Goal: Task Accomplishment & Management: Use online tool/utility

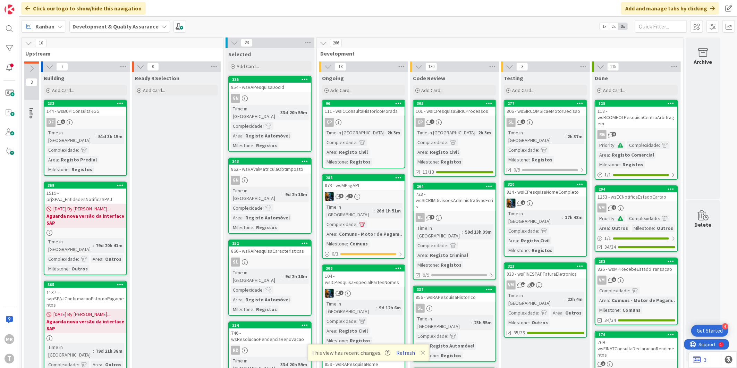
click at [401, 352] on button "Refresh" at bounding box center [406, 352] width 24 height 9
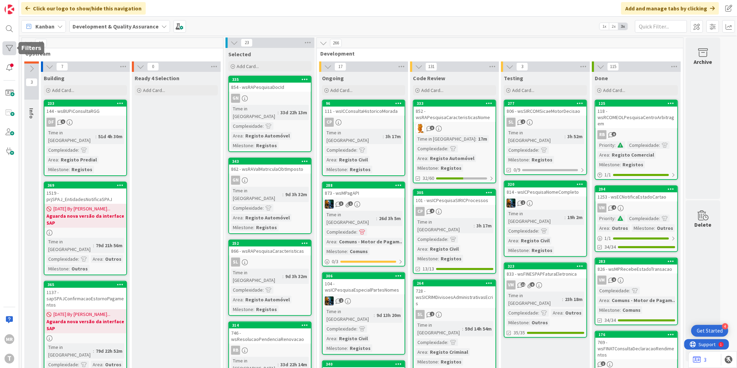
click at [13, 51] on div at bounding box center [9, 48] width 14 height 14
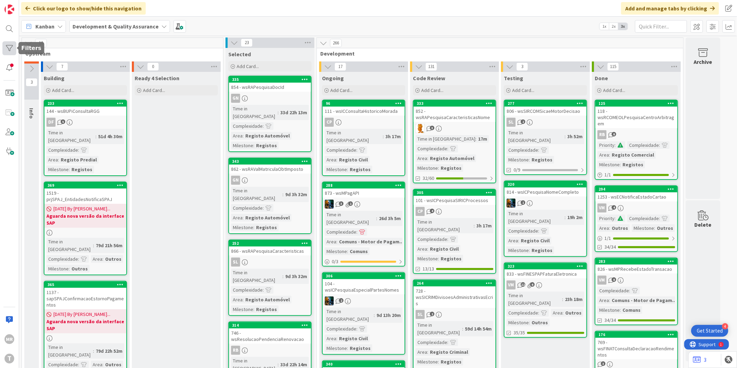
click at [15, 49] on div at bounding box center [9, 48] width 14 height 14
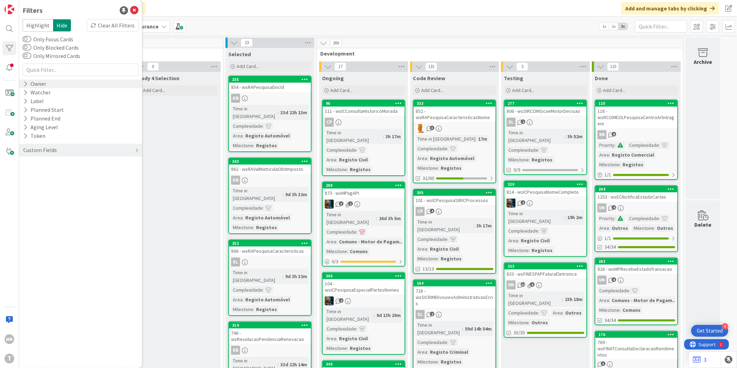
click at [25, 85] on icon at bounding box center [25, 84] width 5 height 6
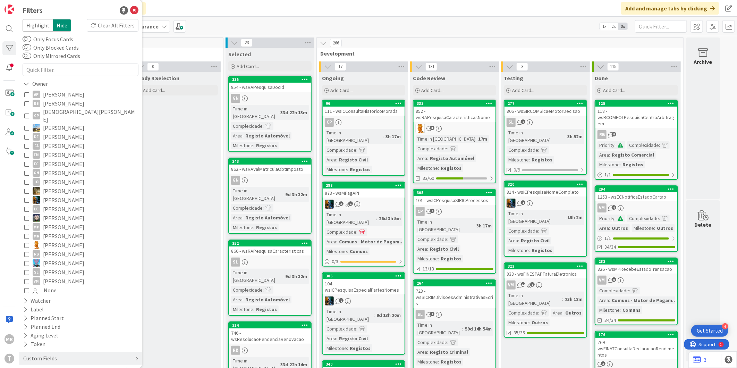
click at [52, 96] on span "[PERSON_NAME]" at bounding box center [63, 94] width 41 height 9
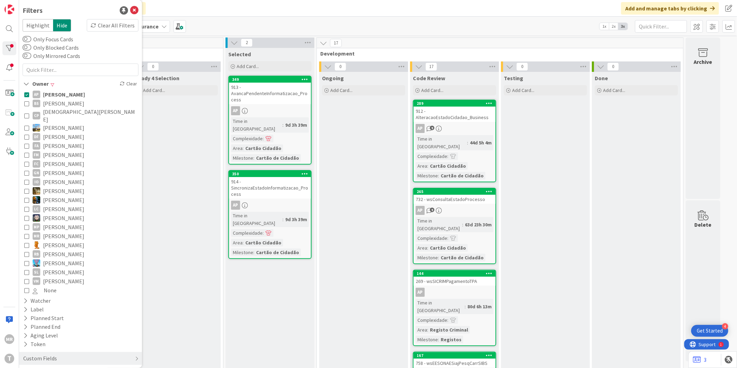
click at [55, 100] on span "[PERSON_NAME]" at bounding box center [63, 103] width 41 height 9
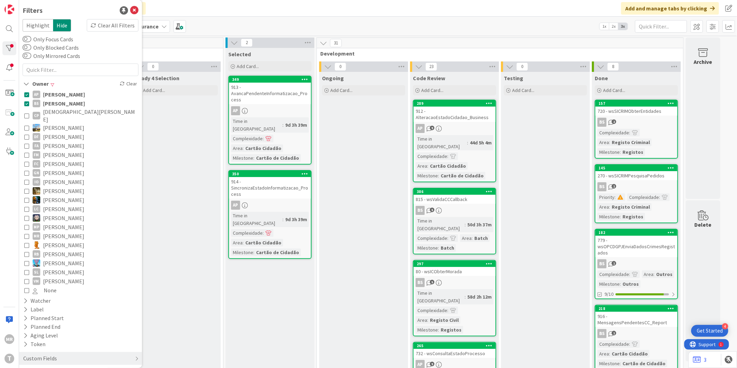
click at [57, 92] on span "[PERSON_NAME]" at bounding box center [64, 94] width 42 height 9
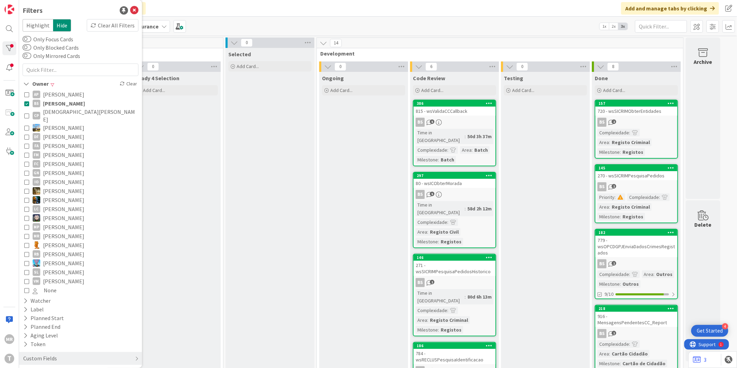
click at [57, 92] on span "[PERSON_NAME]" at bounding box center [63, 94] width 41 height 9
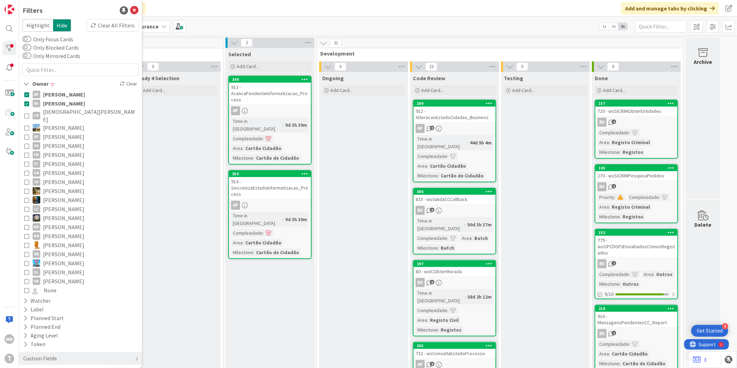
click at [44, 97] on span "[PERSON_NAME]" at bounding box center [64, 94] width 42 height 9
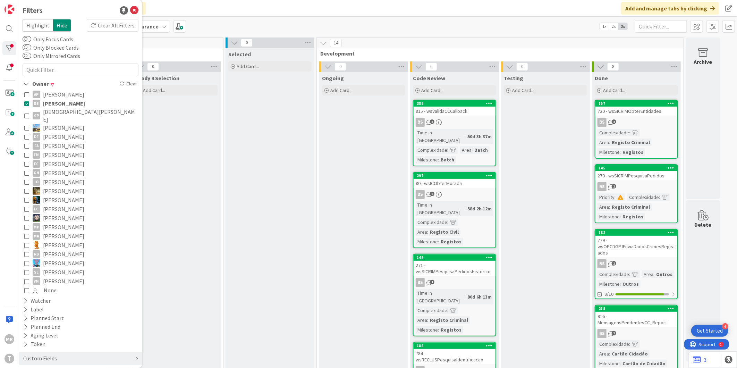
click at [48, 103] on span "[PERSON_NAME]" at bounding box center [64, 103] width 42 height 9
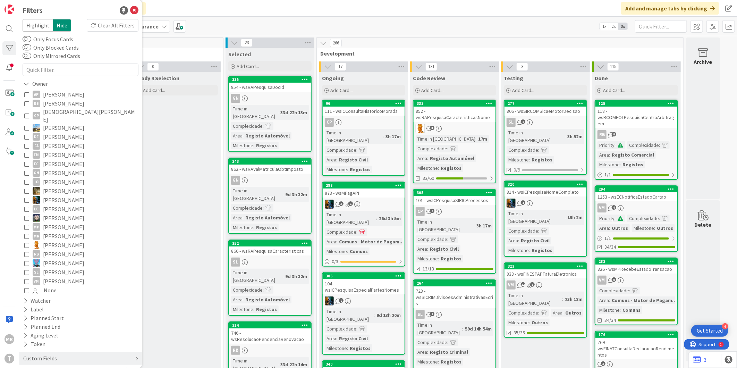
click at [56, 113] on span "[DEMOGRAPHIC_DATA][PERSON_NAME]" at bounding box center [90, 115] width 94 height 15
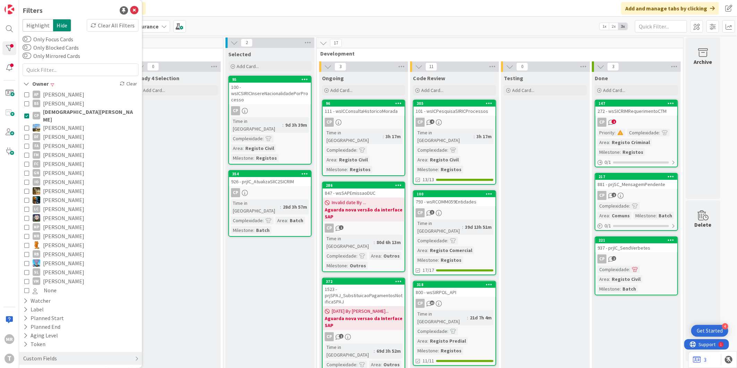
click at [58, 141] on span "[PERSON_NAME]" at bounding box center [63, 145] width 41 height 9
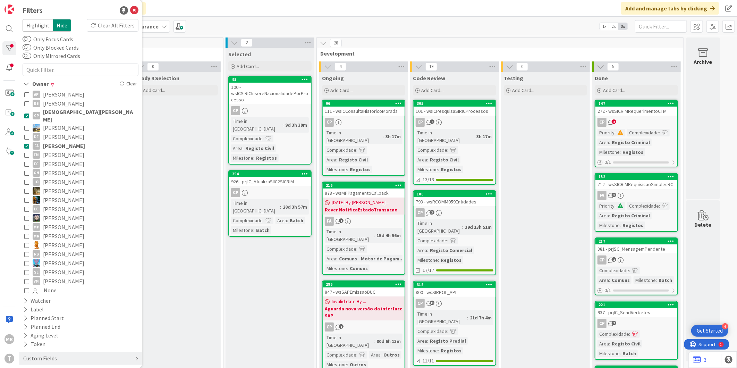
click at [60, 109] on span "[DEMOGRAPHIC_DATA][PERSON_NAME]" at bounding box center [90, 115] width 94 height 15
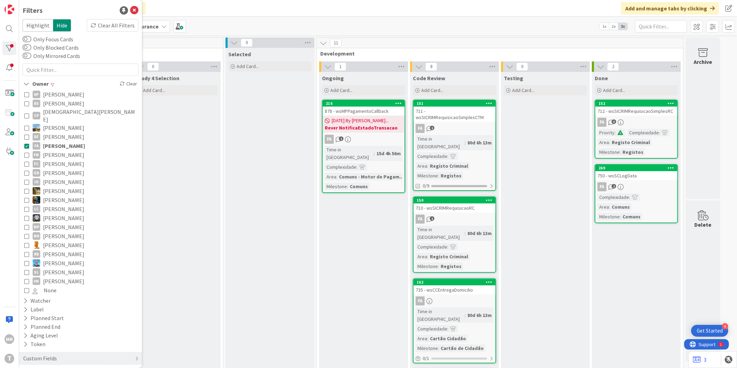
click at [61, 150] on span "[PERSON_NAME]" at bounding box center [63, 154] width 41 height 9
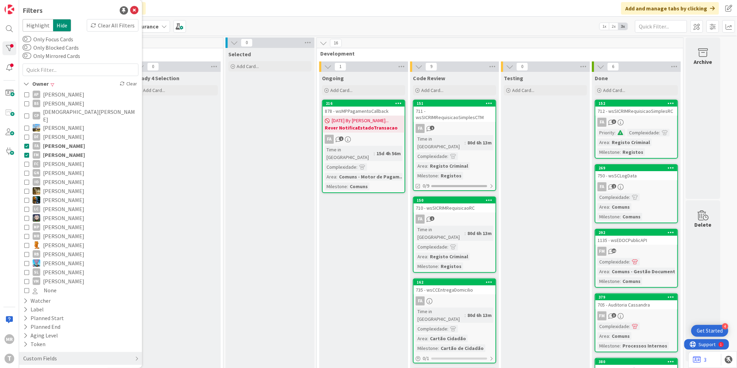
click at [63, 141] on span "[PERSON_NAME]" at bounding box center [64, 145] width 42 height 9
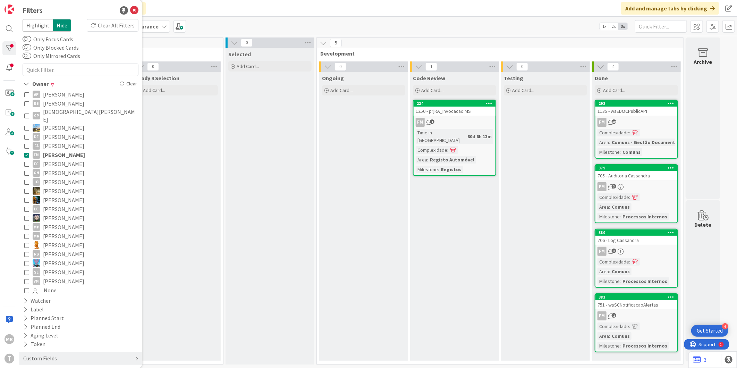
click at [62, 168] on span "[PERSON_NAME]" at bounding box center [63, 172] width 41 height 9
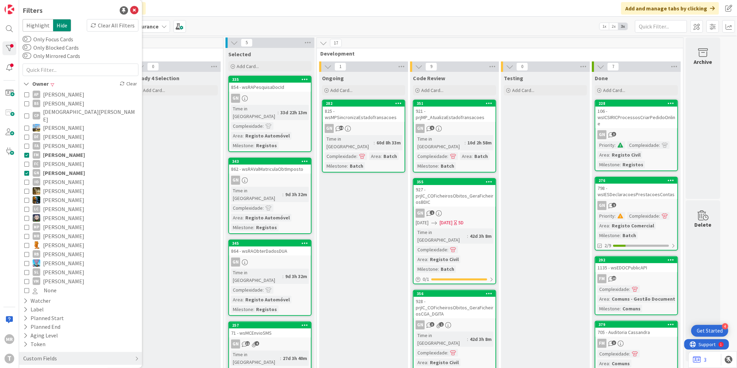
click at [63, 150] on span "[PERSON_NAME]" at bounding box center [64, 154] width 42 height 9
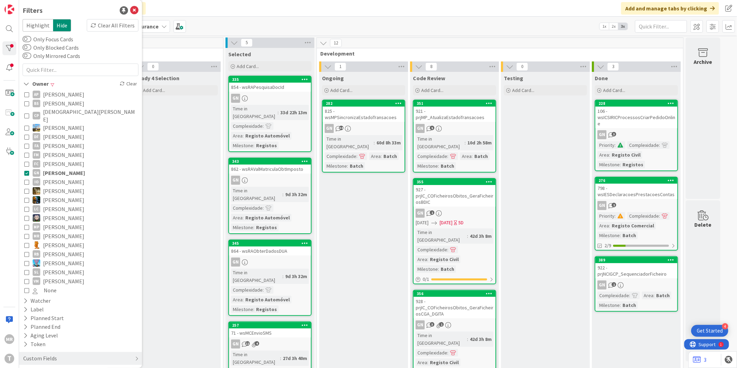
click at [65, 186] on span "[PERSON_NAME]" at bounding box center [63, 190] width 41 height 9
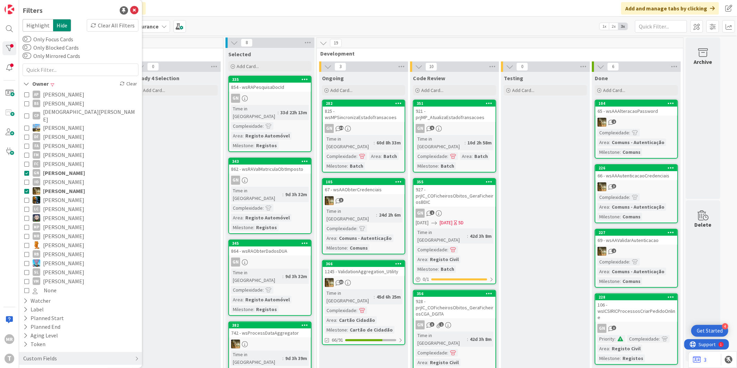
click at [65, 168] on span "[PERSON_NAME]" at bounding box center [64, 172] width 42 height 9
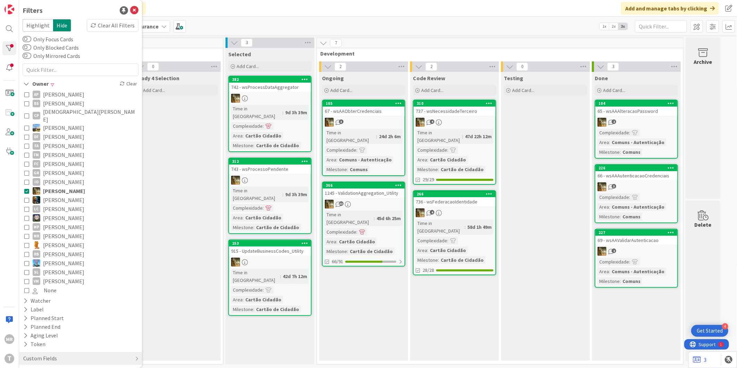
click at [65, 195] on span "[PERSON_NAME]" at bounding box center [63, 199] width 41 height 9
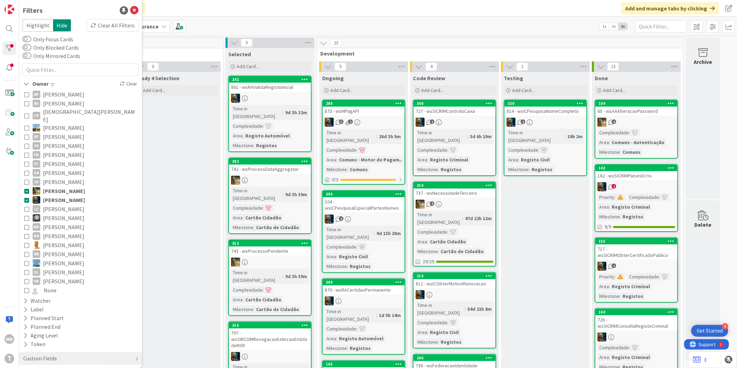
click at [65, 186] on span "[PERSON_NAME]" at bounding box center [64, 190] width 42 height 9
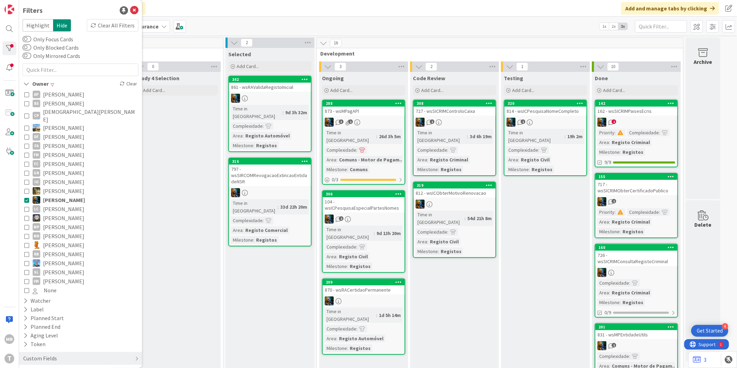
click at [69, 213] on span "[PERSON_NAME]" at bounding box center [63, 217] width 41 height 9
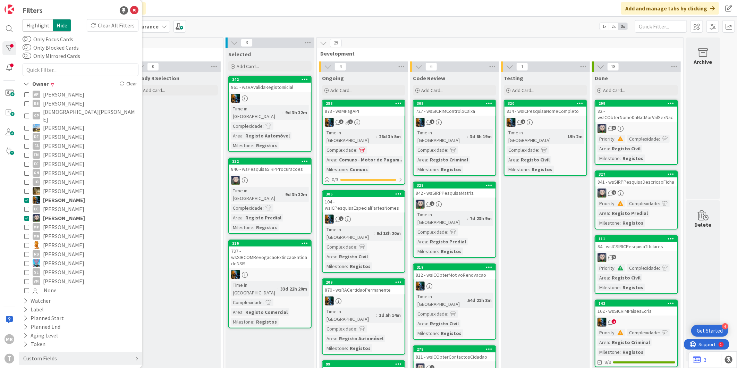
click at [67, 195] on span "[PERSON_NAME]" at bounding box center [64, 199] width 42 height 9
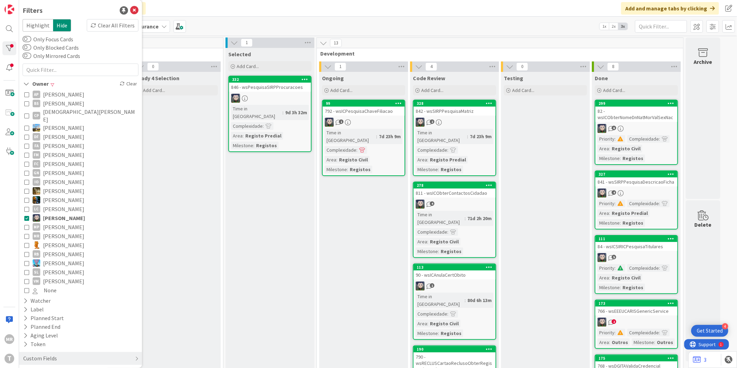
click at [67, 222] on span "[PERSON_NAME]" at bounding box center [63, 226] width 41 height 9
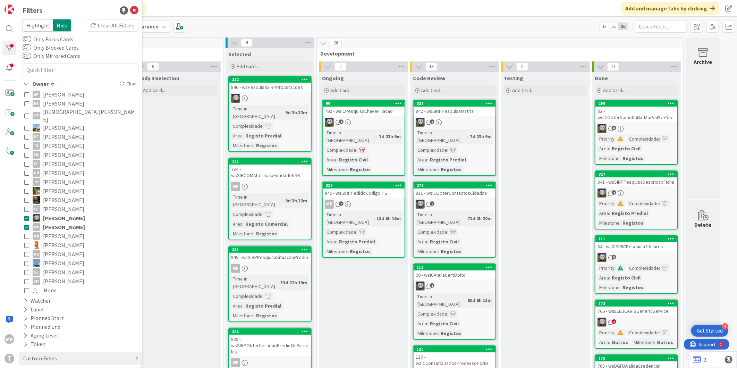
click at [66, 213] on span "[PERSON_NAME]" at bounding box center [64, 217] width 42 height 9
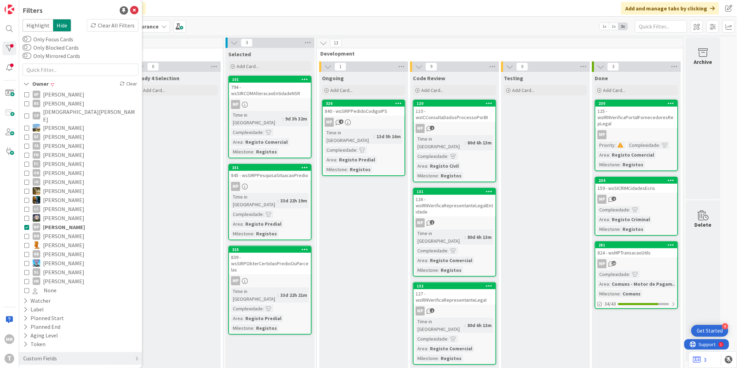
click at [64, 240] on span "[PERSON_NAME]" at bounding box center [63, 244] width 41 height 9
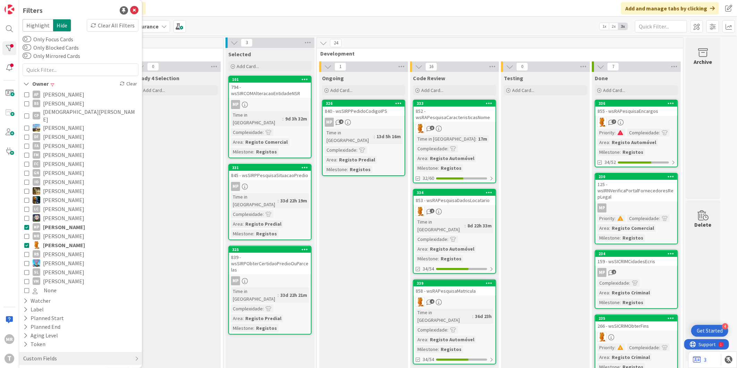
click at [63, 222] on span "[PERSON_NAME]" at bounding box center [64, 226] width 42 height 9
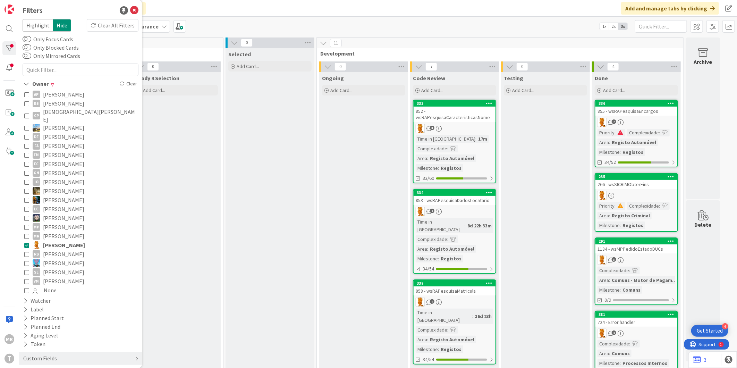
click at [60, 249] on span "[PERSON_NAME]" at bounding box center [63, 253] width 41 height 9
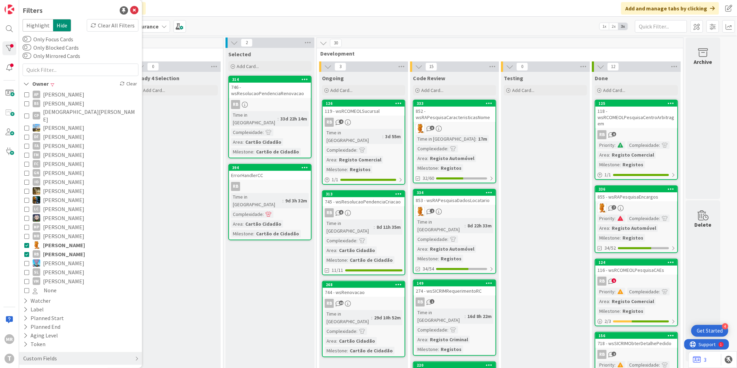
click at [59, 240] on span "[PERSON_NAME]" at bounding box center [64, 244] width 42 height 9
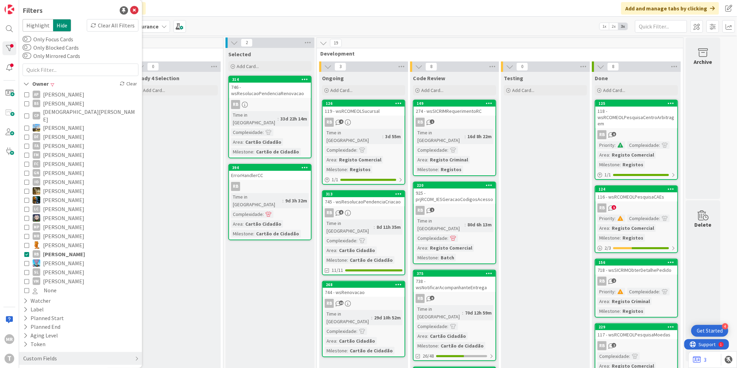
click at [61, 267] on span "[PERSON_NAME]" at bounding box center [63, 271] width 41 height 9
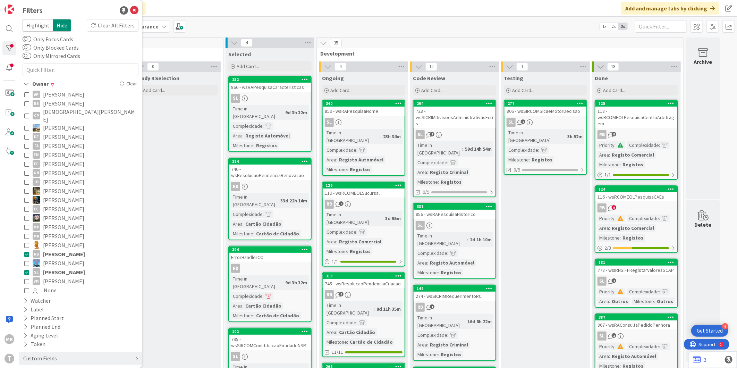
click at [57, 249] on span "[PERSON_NAME]" at bounding box center [64, 253] width 42 height 9
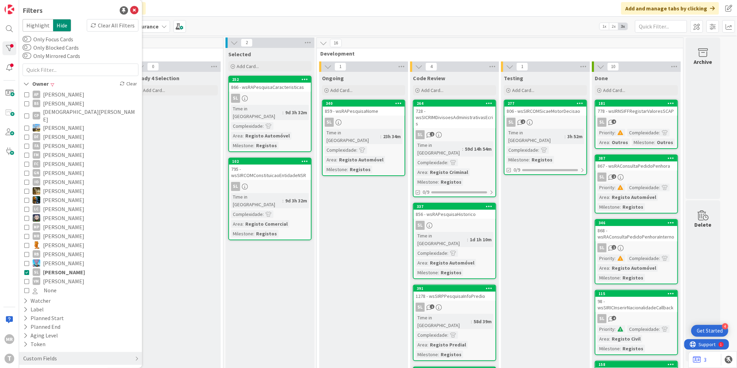
click at [60, 276] on span "[PERSON_NAME]" at bounding box center [63, 280] width 41 height 9
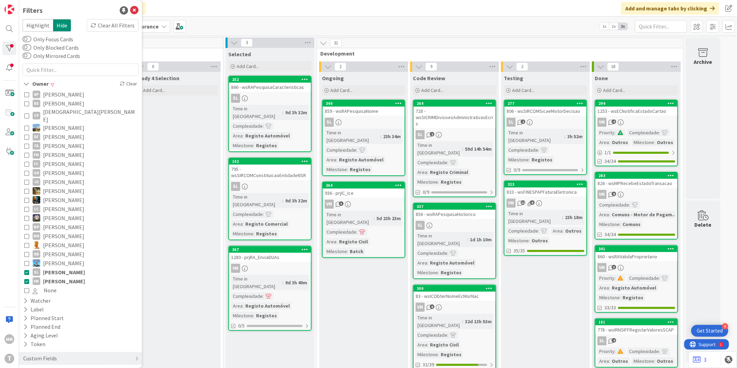
click at [60, 267] on span "[PERSON_NAME]" at bounding box center [64, 271] width 42 height 9
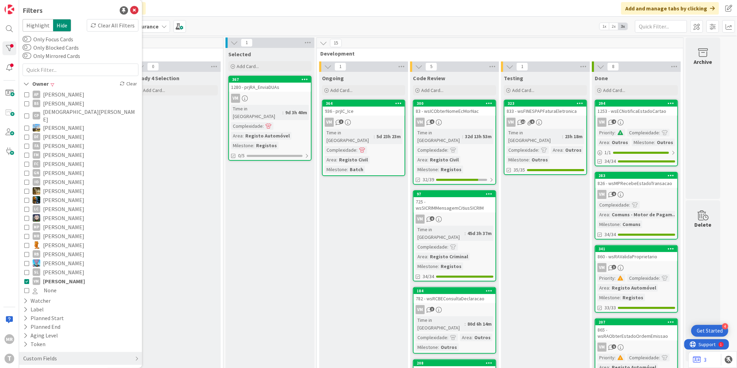
click at [60, 276] on span "[PERSON_NAME]" at bounding box center [64, 280] width 42 height 9
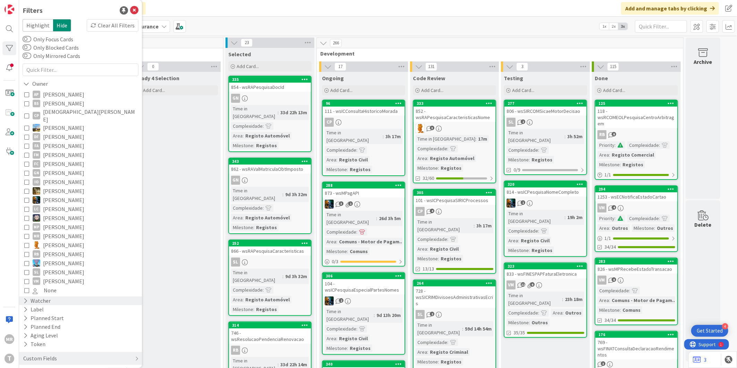
click at [29, 296] on div "Watcher" at bounding box center [37, 300] width 29 height 9
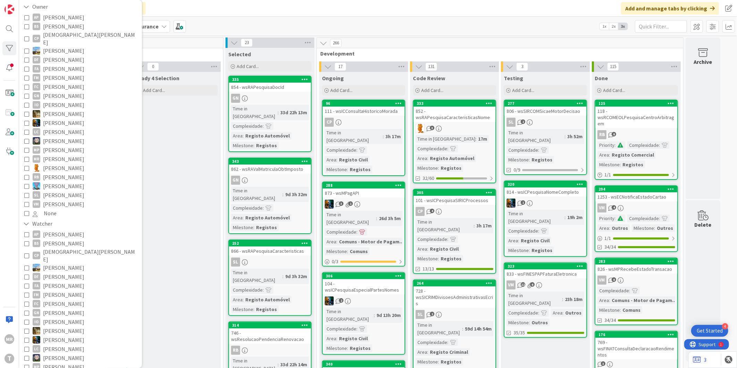
click at [63, 281] on span "[PERSON_NAME]" at bounding box center [63, 285] width 41 height 9
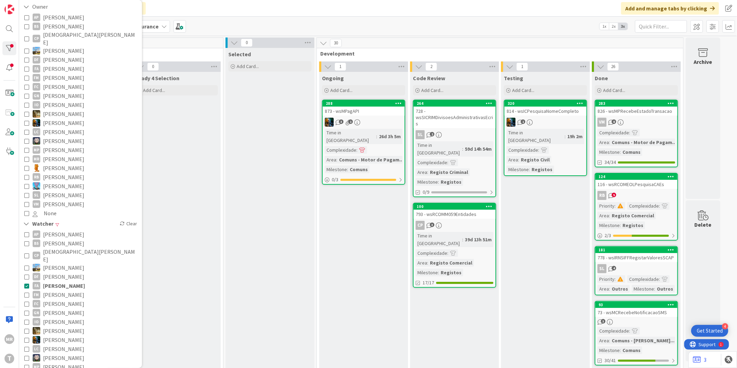
scroll to position [154, 0]
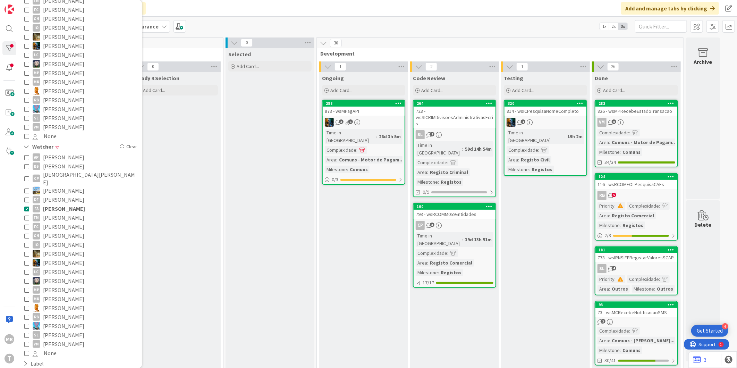
click at [52, 294] on span "[PERSON_NAME]" at bounding box center [63, 298] width 41 height 9
click at [51, 303] on span "[PERSON_NAME]" at bounding box center [63, 307] width 41 height 9
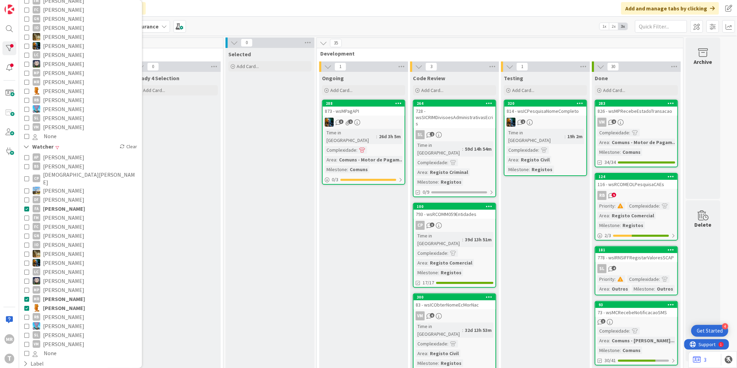
click at [49, 294] on span "[PERSON_NAME]" at bounding box center [64, 298] width 42 height 9
click at [52, 204] on span "[PERSON_NAME]" at bounding box center [64, 208] width 42 height 9
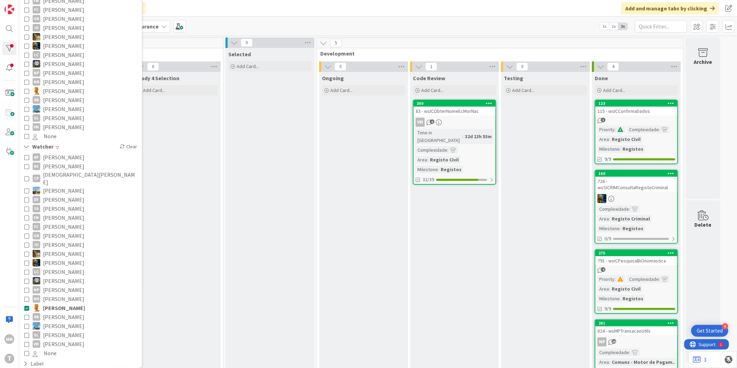
click at [63, 204] on span "[PERSON_NAME]" at bounding box center [63, 208] width 41 height 9
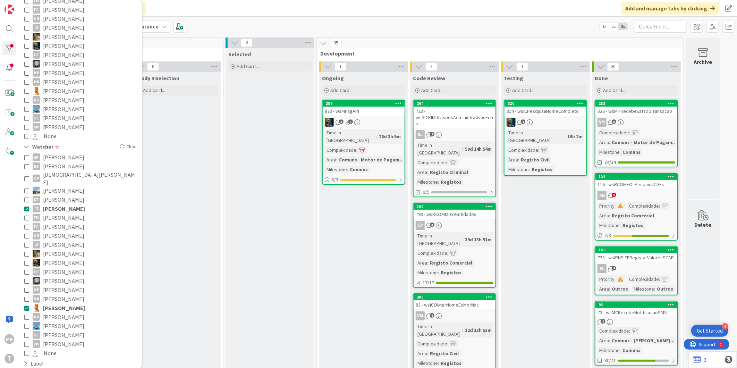
click at [66, 303] on span "[PERSON_NAME]" at bounding box center [64, 307] width 42 height 9
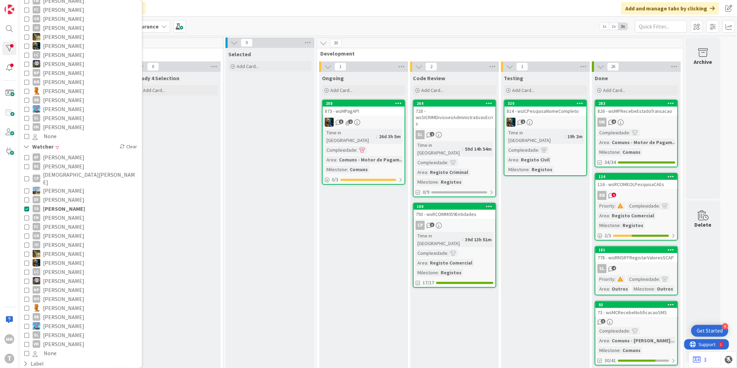
click at [66, 303] on span "[PERSON_NAME]" at bounding box center [63, 307] width 41 height 9
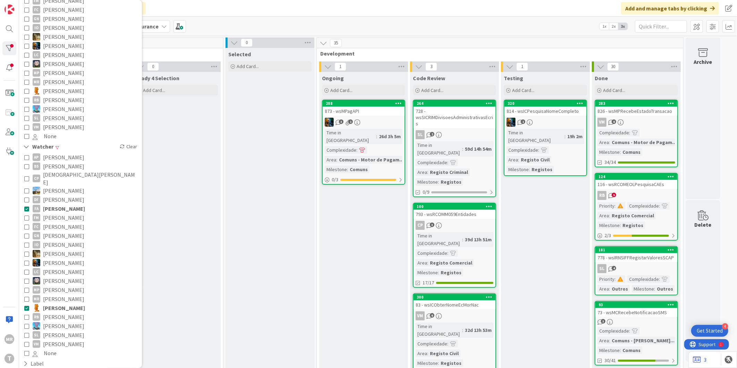
click at [68, 204] on span "[PERSON_NAME]" at bounding box center [64, 208] width 42 height 9
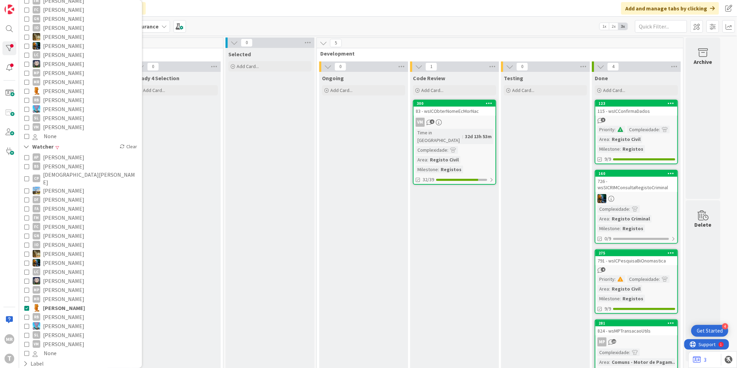
drag, startPoint x: 69, startPoint y: 296, endPoint x: 68, endPoint y: 283, distance: 13.2
click at [69, 303] on span "[PERSON_NAME]" at bounding box center [64, 307] width 42 height 9
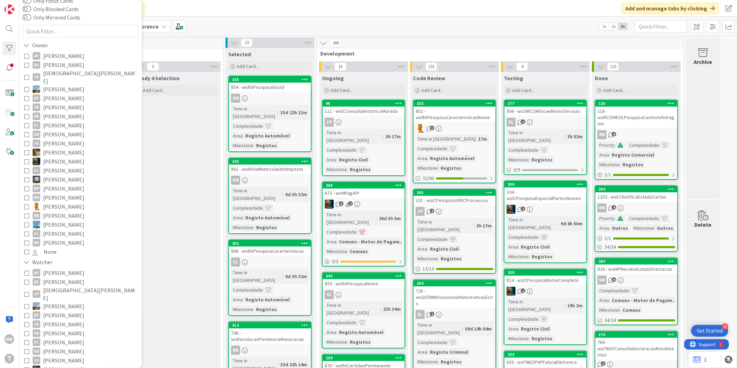
scroll to position [0, 0]
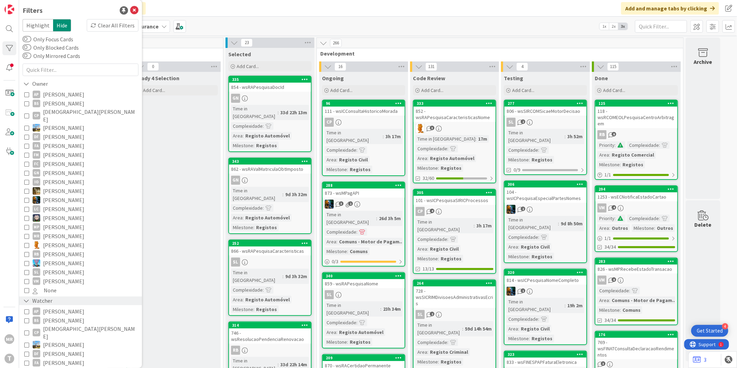
click at [26, 296] on div "Watcher" at bounding box center [38, 300] width 31 height 9
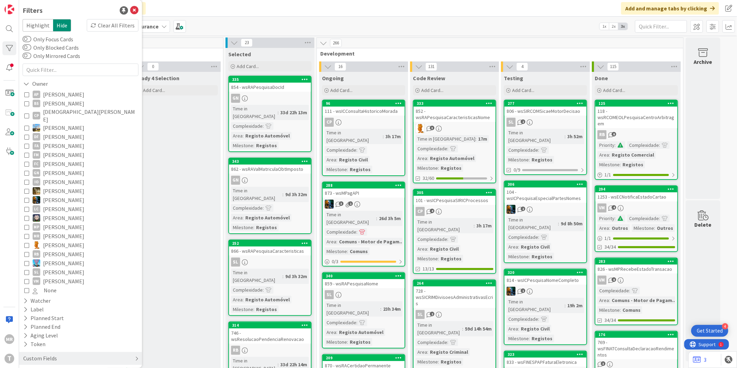
click at [25, 354] on div "Custom Fields" at bounding box center [40, 358] width 35 height 9
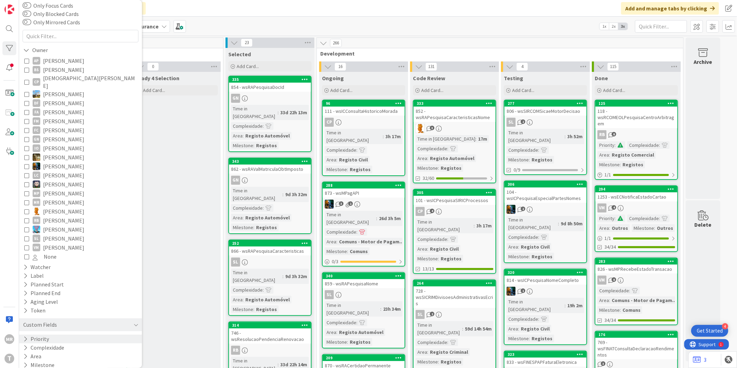
click at [38, 334] on button "Priority" at bounding box center [36, 338] width 27 height 9
click at [51, 354] on span "High" at bounding box center [43, 358] width 20 height 9
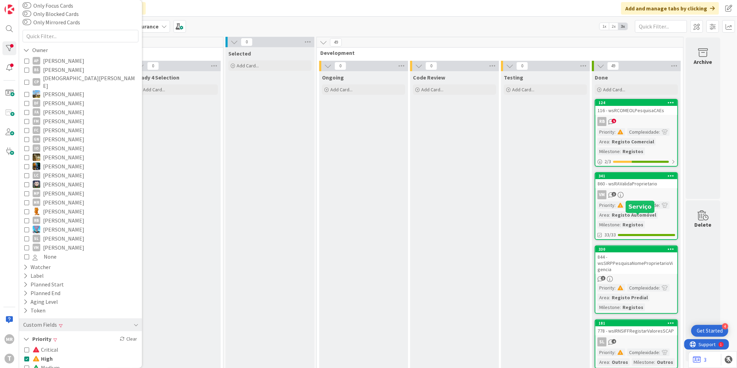
scroll to position [0, 0]
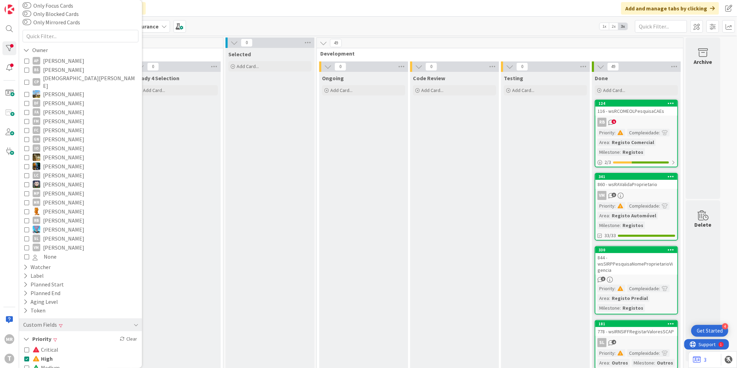
click at [44, 345] on span "Critical" at bounding box center [46, 349] width 26 height 9
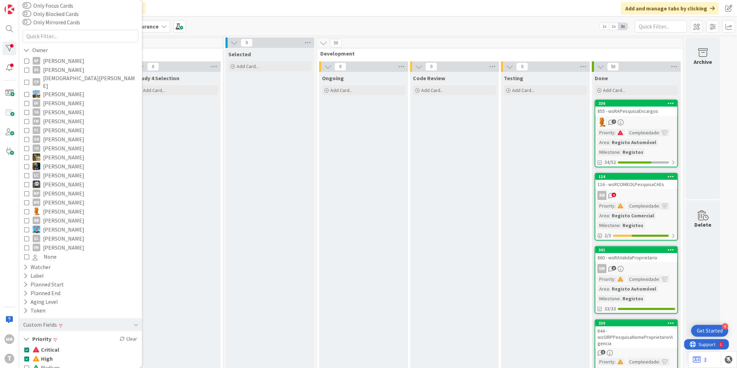
click at [45, 354] on span "High" at bounding box center [43, 358] width 20 height 9
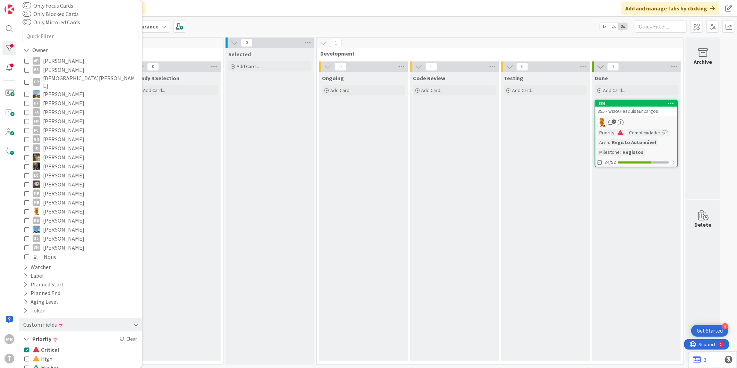
click at [49, 345] on span "Critical" at bounding box center [46, 349] width 27 height 9
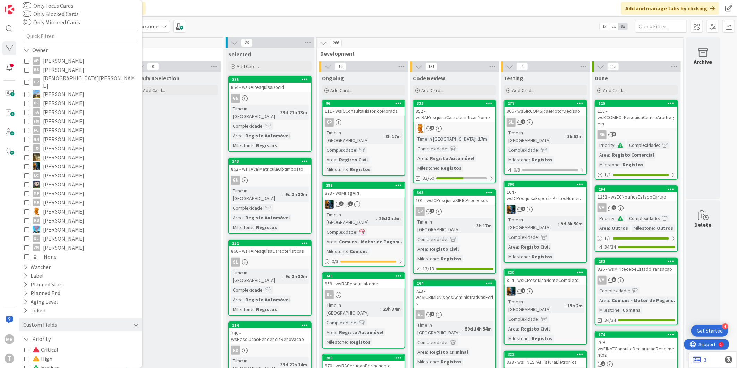
click at [50, 345] on span "Critical" at bounding box center [46, 349] width 26 height 9
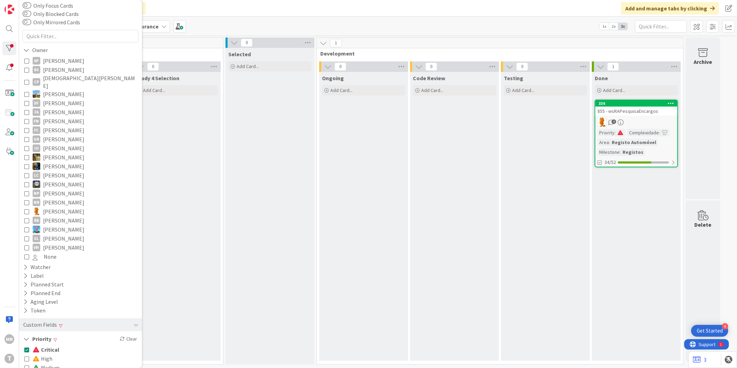
click at [48, 354] on span "High" at bounding box center [43, 358] width 20 height 9
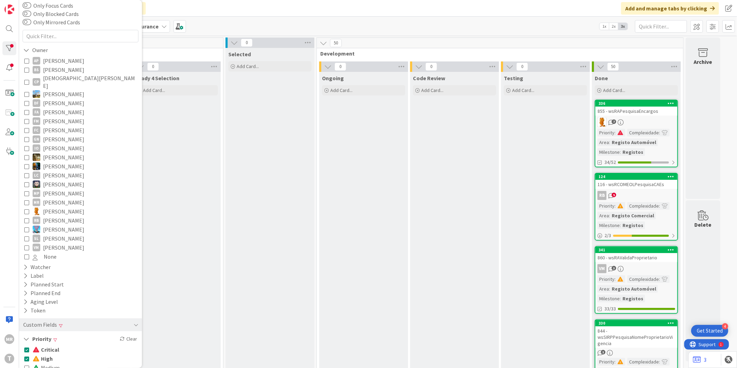
click at [53, 345] on span "Critical" at bounding box center [46, 349] width 27 height 9
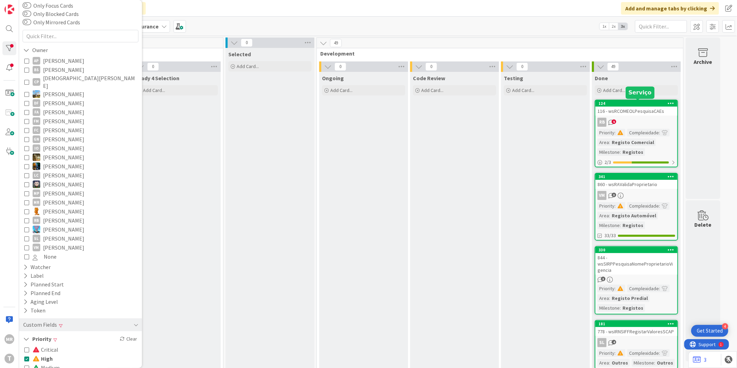
click at [635, 104] on div "124" at bounding box center [637, 103] width 79 height 5
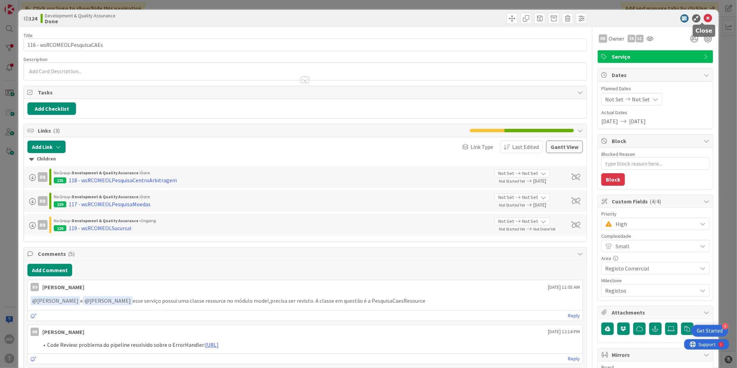
click at [705, 20] on icon at bounding box center [708, 18] width 8 height 8
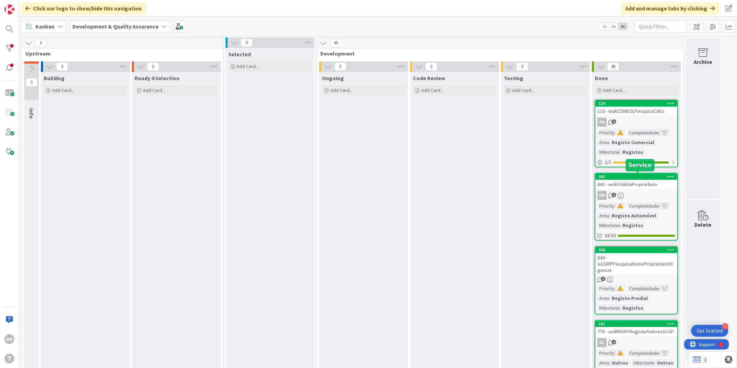
click at [635, 175] on div "341" at bounding box center [637, 176] width 79 height 5
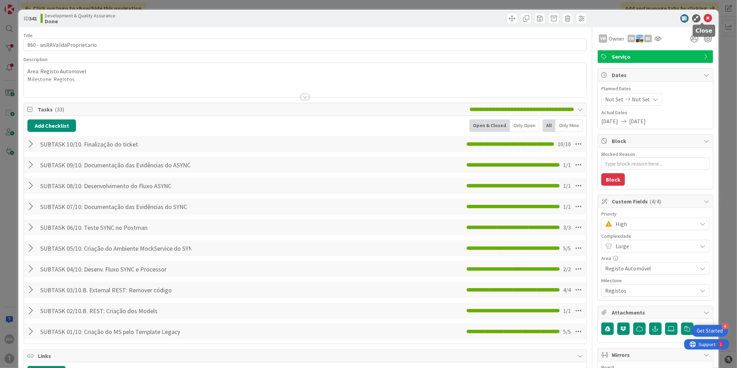
click at [704, 18] on icon at bounding box center [708, 18] width 8 height 8
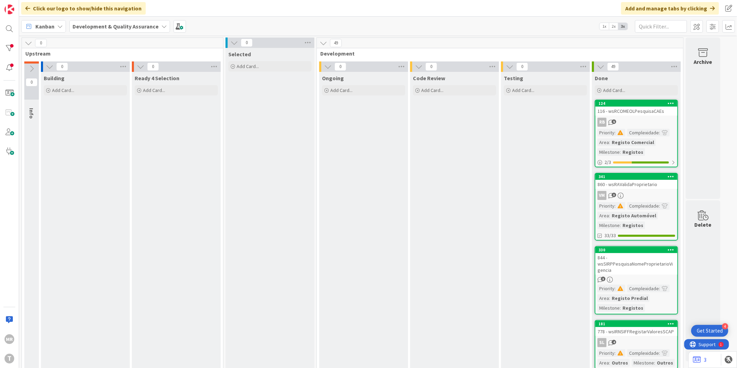
click at [15, 55] on div "[PERSON_NAME]" at bounding box center [9, 184] width 19 height 368
click at [12, 50] on div at bounding box center [9, 48] width 14 height 14
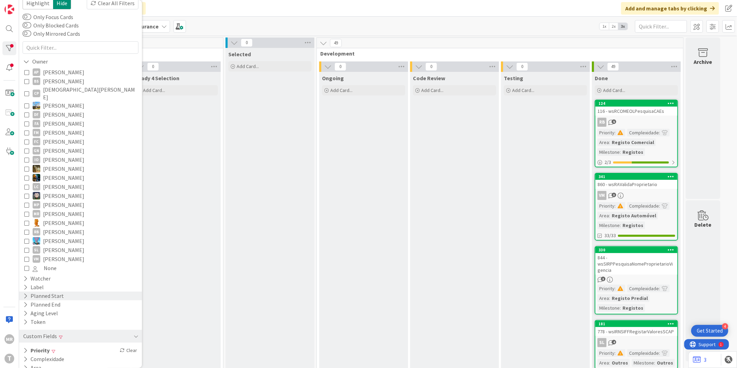
scroll to position [34, 0]
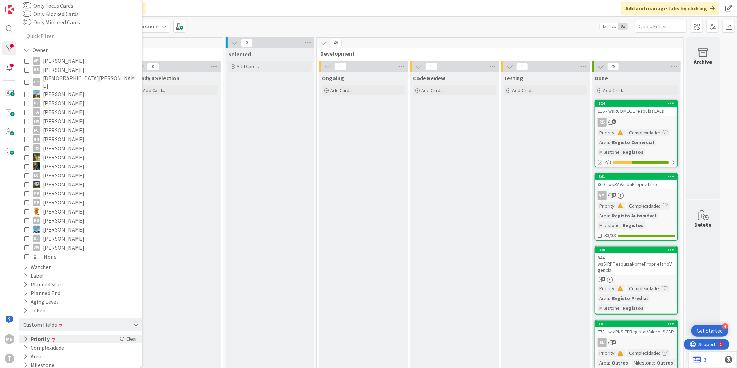
click at [45, 334] on button "Priority" at bounding box center [37, 338] width 28 height 9
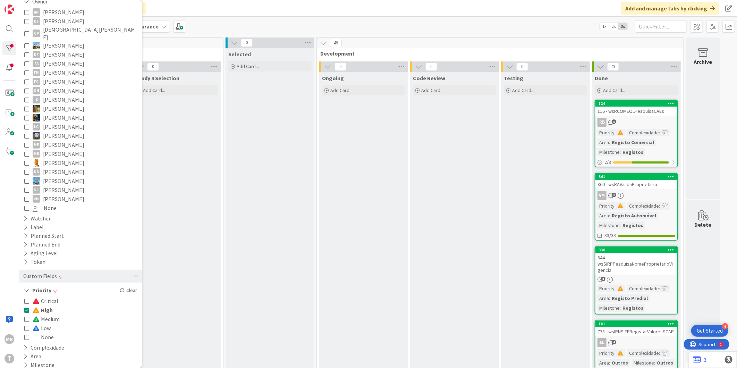
click at [49, 305] on span "High" at bounding box center [43, 309] width 20 height 9
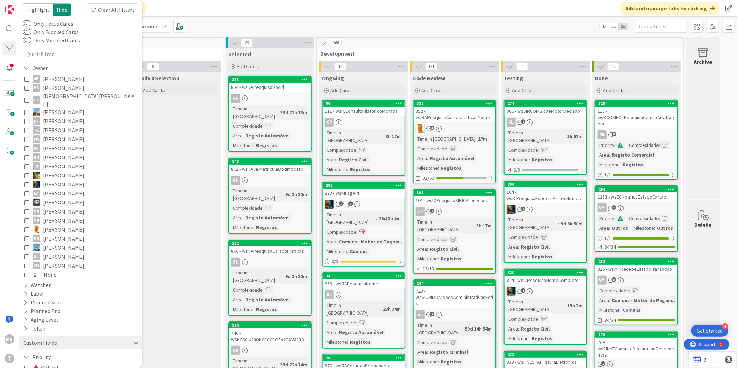
scroll to position [5, 0]
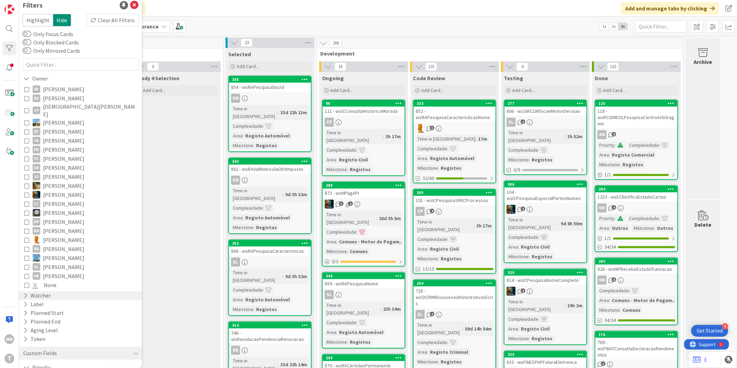
click at [25, 292] on icon at bounding box center [25, 295] width 5 height 6
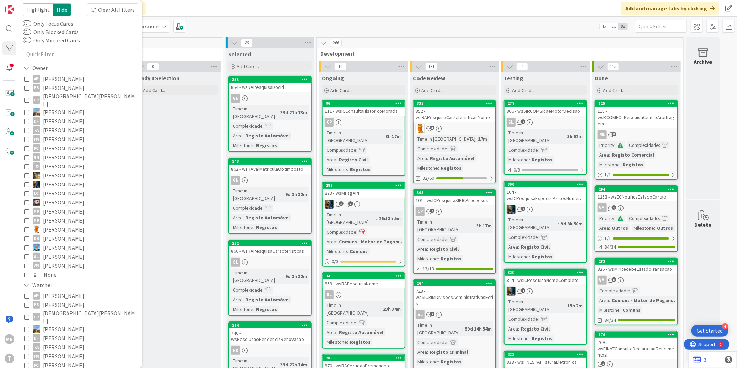
scroll to position [44, 0]
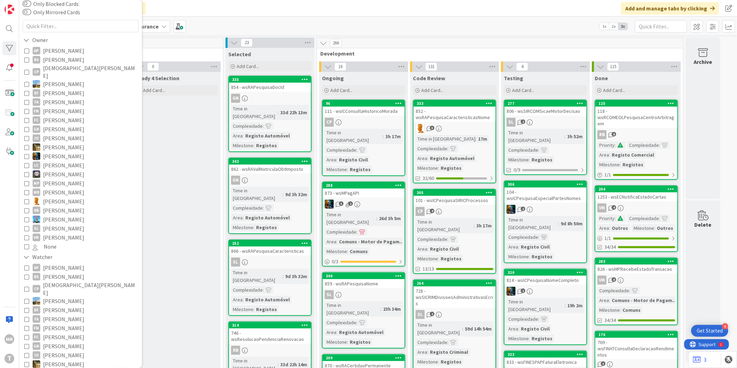
click at [65, 272] on span "[PERSON_NAME]" at bounding box center [63, 276] width 41 height 9
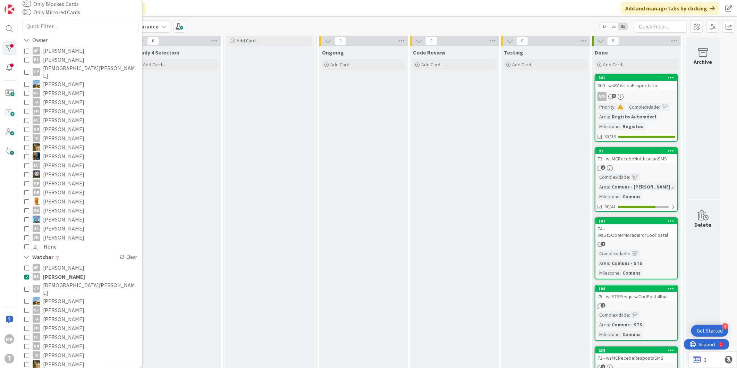
scroll to position [0, 0]
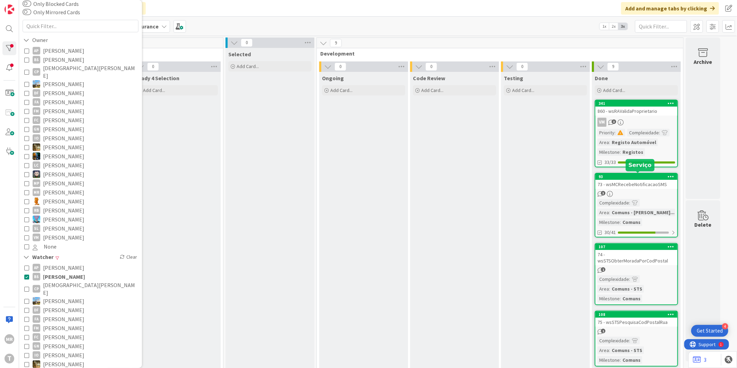
click at [635, 176] on div "93" at bounding box center [637, 176] width 79 height 5
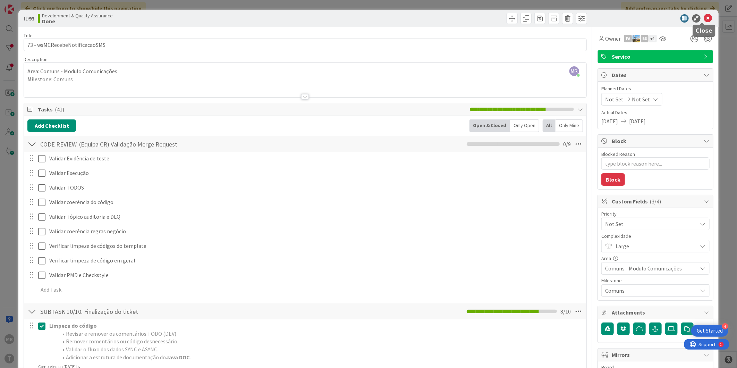
click at [704, 16] on icon at bounding box center [708, 18] width 8 height 8
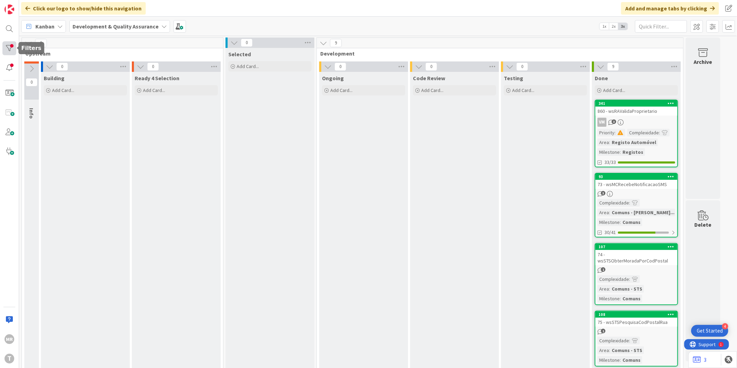
click at [3, 46] on div at bounding box center [9, 48] width 14 height 14
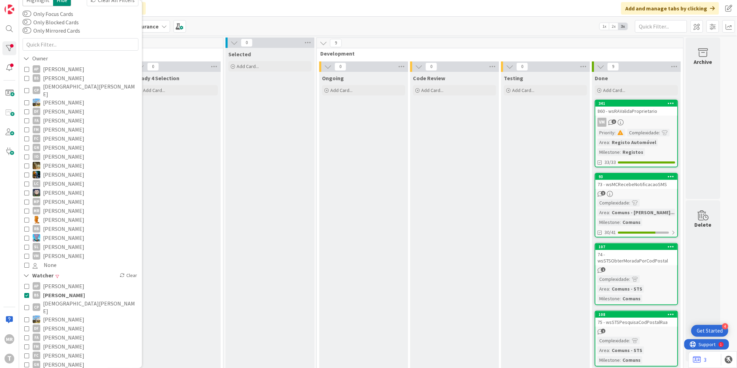
scroll to position [77, 0]
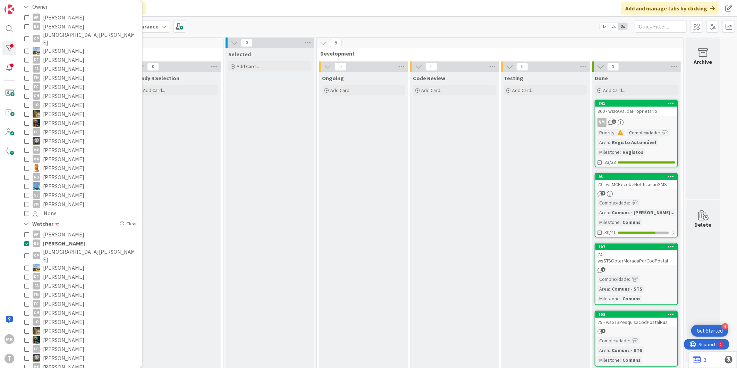
click at [68, 239] on span "[PERSON_NAME]" at bounding box center [64, 243] width 42 height 9
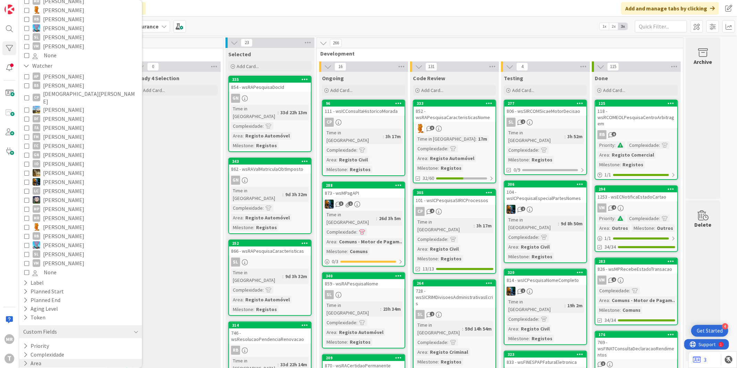
scroll to position [235, 0]
click at [37, 341] on button "Priority" at bounding box center [36, 345] width 27 height 9
click at [39, 362] on span at bounding box center [37, 365] width 8 height 6
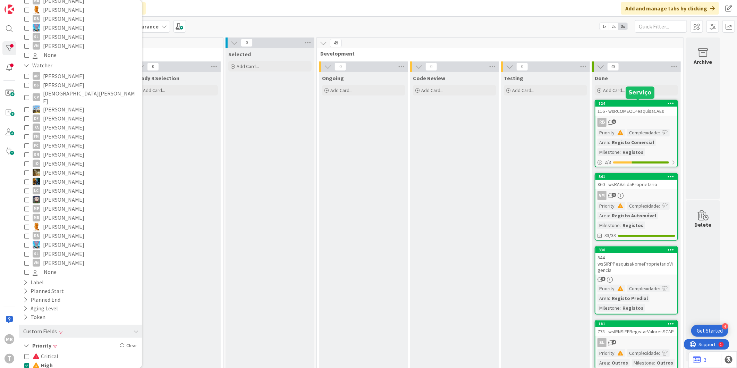
click at [628, 103] on div "124" at bounding box center [637, 103] width 79 height 5
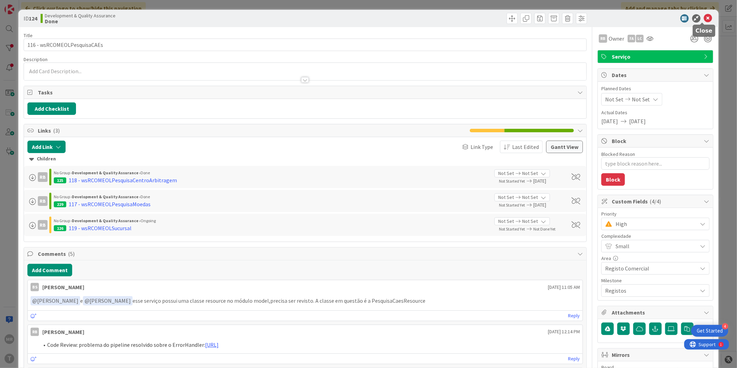
click at [704, 19] on icon at bounding box center [708, 18] width 8 height 8
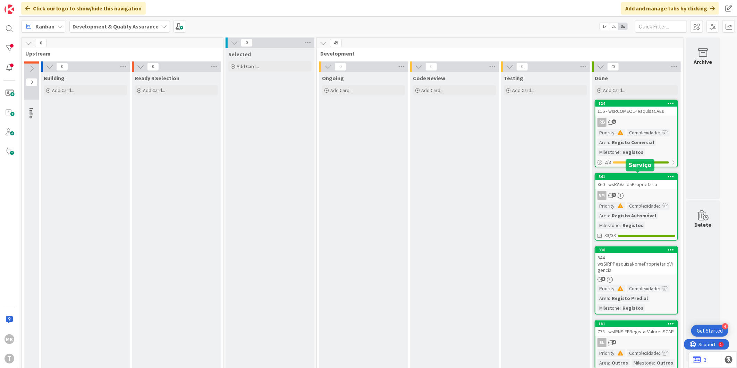
click at [639, 172] on div at bounding box center [637, 172] width 5 height 2
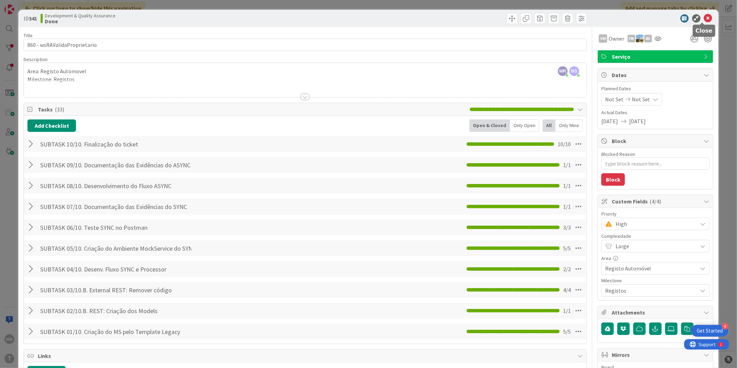
click at [704, 18] on icon at bounding box center [708, 18] width 8 height 8
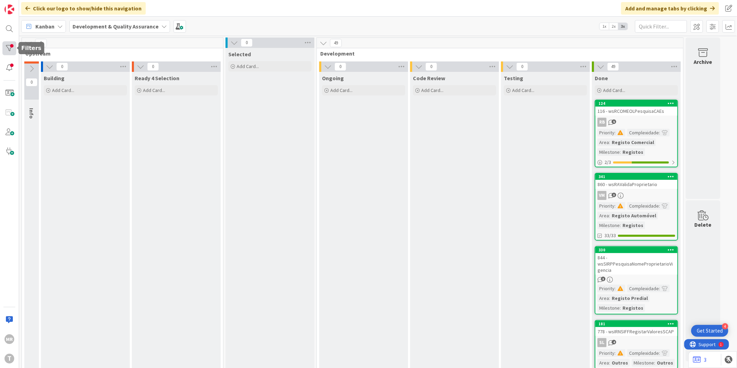
click at [12, 52] on div at bounding box center [9, 48] width 14 height 14
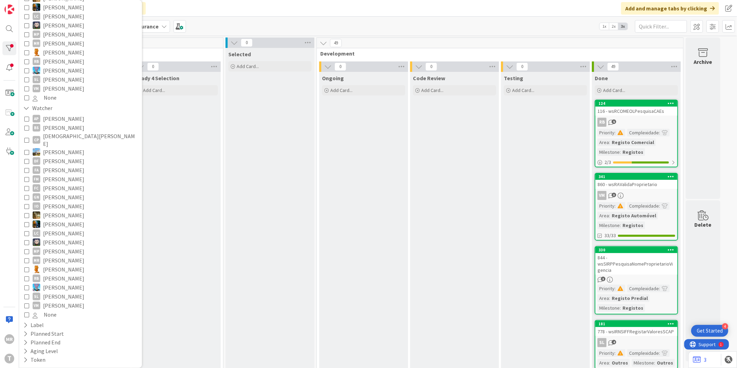
scroll to position [231, 0]
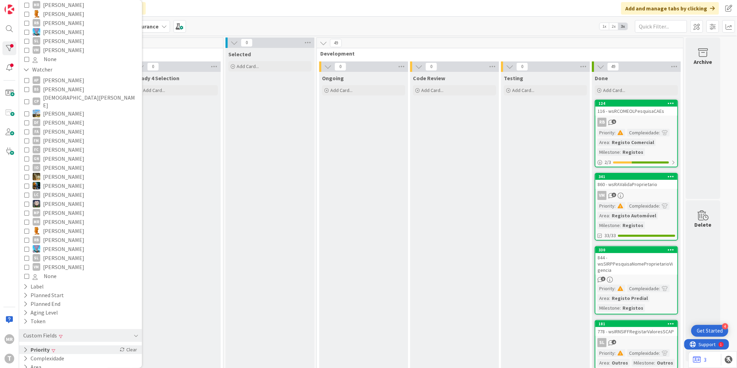
click at [48, 345] on button "Priority" at bounding box center [37, 349] width 28 height 9
click at [46, 364] on span "High" at bounding box center [43, 368] width 20 height 9
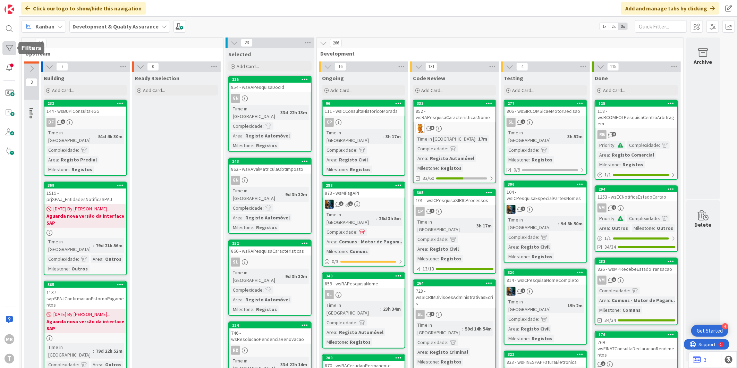
click at [8, 47] on div at bounding box center [9, 48] width 14 height 14
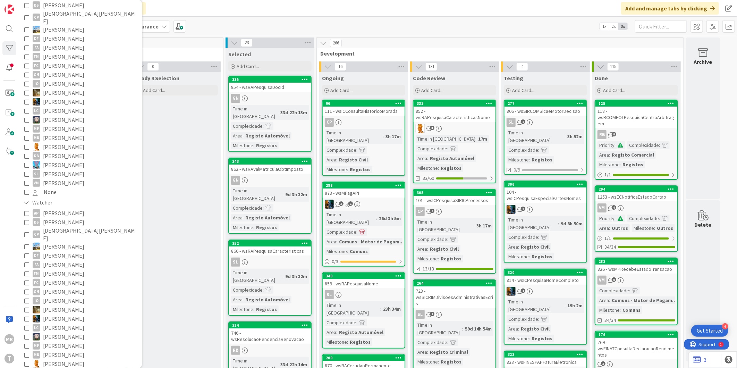
scroll to position [115, 0]
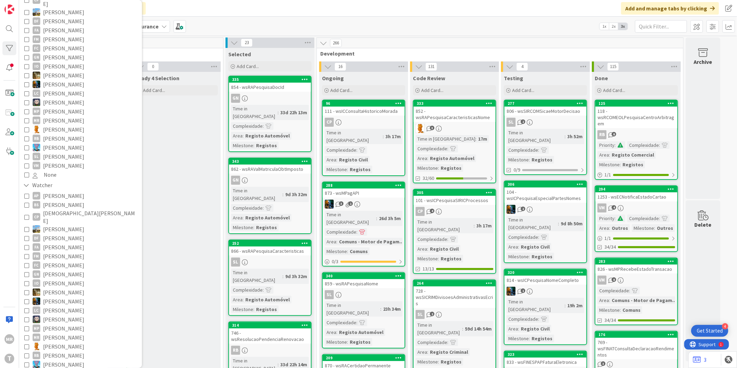
click at [66, 251] on span "[PERSON_NAME]" at bounding box center [63, 255] width 41 height 9
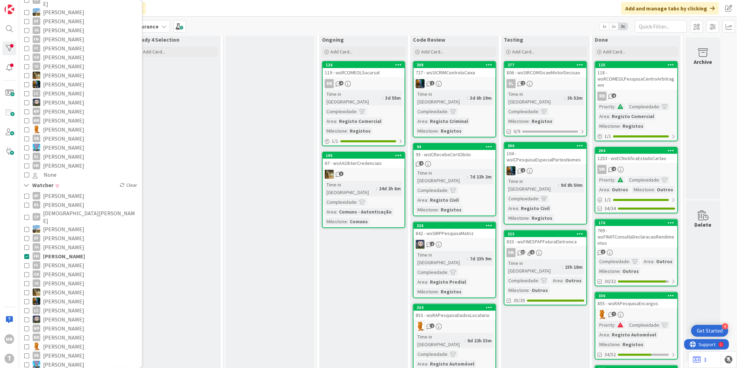
scroll to position [0, 0]
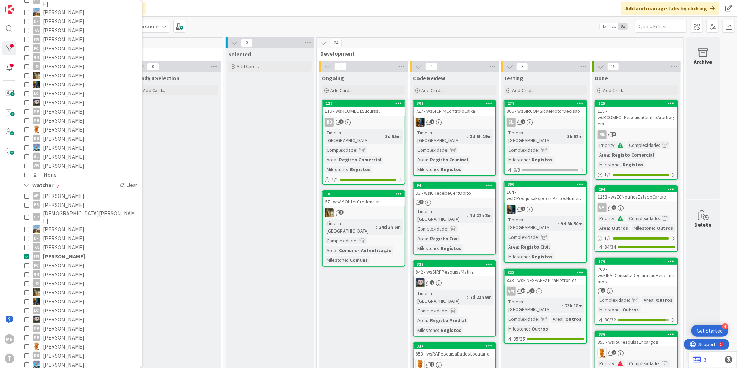
click at [64, 342] on span "[PERSON_NAME]" at bounding box center [63, 346] width 41 height 9
click at [74, 251] on span "[PERSON_NAME]" at bounding box center [64, 255] width 42 height 9
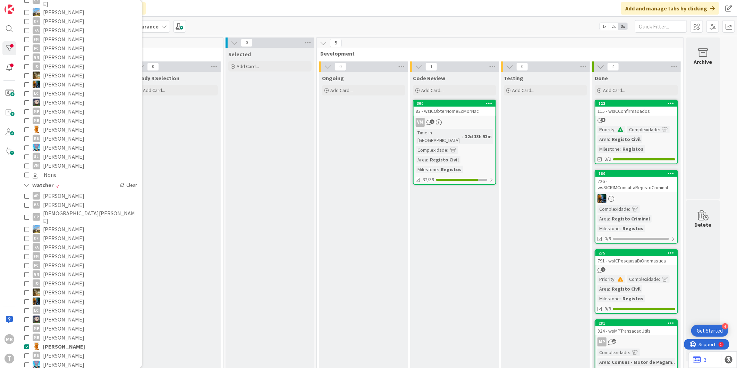
click at [62, 342] on span "[PERSON_NAME]" at bounding box center [64, 346] width 42 height 9
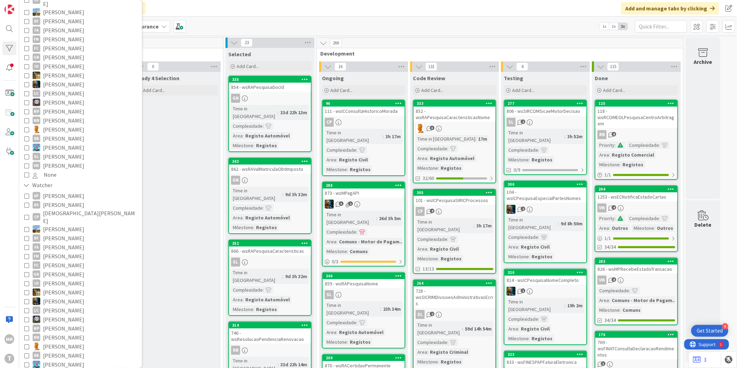
scroll to position [235, 0]
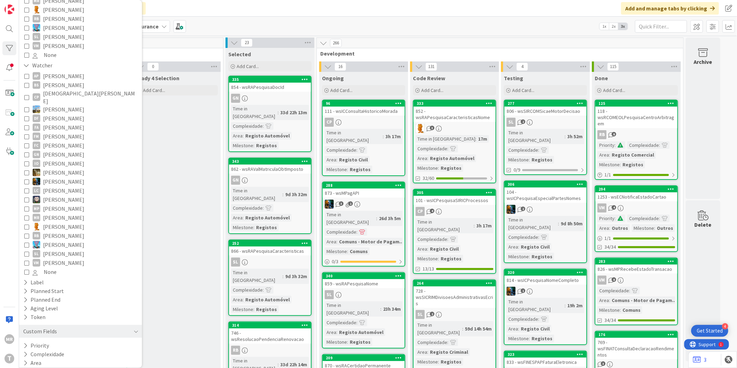
click at [25, 367] on icon at bounding box center [25, 371] width 5 height 6
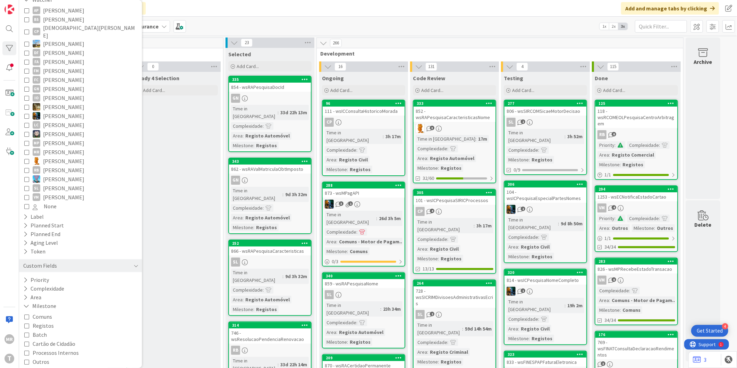
scroll to position [302, 0]
click at [44, 319] on span "Registos" at bounding box center [43, 323] width 21 height 9
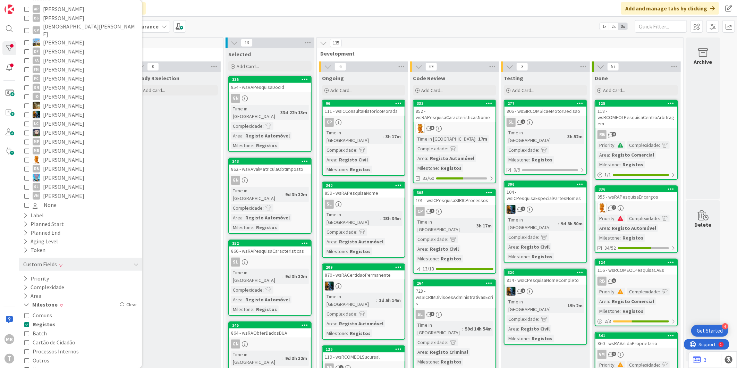
click at [42, 355] on span "Outros" at bounding box center [41, 359] width 17 height 9
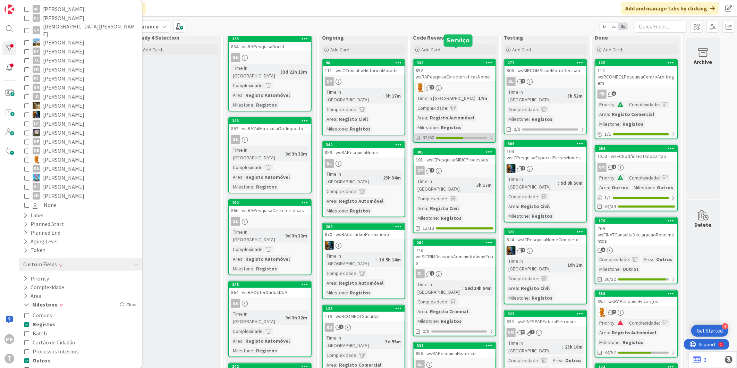
scroll to position [77, 0]
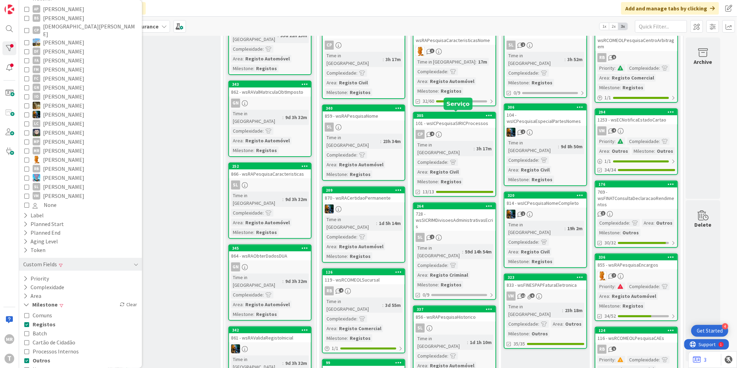
click at [449, 117] on div "305" at bounding box center [455, 115] width 79 height 5
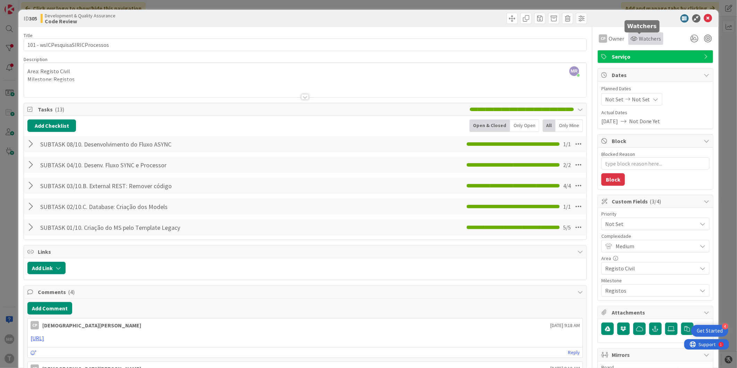
click at [643, 42] on span "Watchers" at bounding box center [649, 38] width 23 height 8
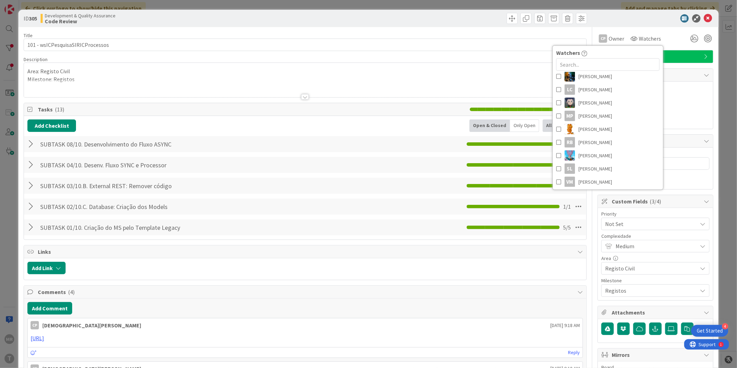
scroll to position [171, 0]
click at [586, 130] on span "[PERSON_NAME]" at bounding box center [595, 127] width 34 height 10
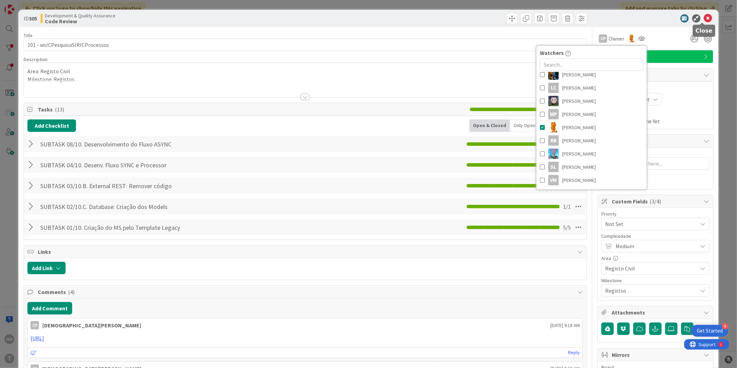
click at [705, 19] on icon at bounding box center [708, 18] width 8 height 8
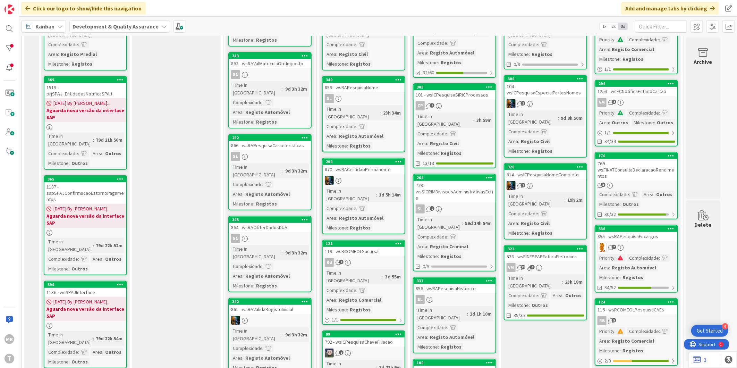
scroll to position [115, 0]
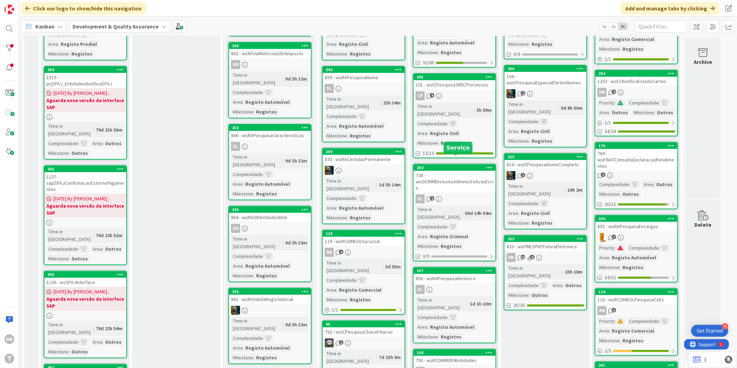
click at [456, 165] on div "264" at bounding box center [455, 167] width 79 height 5
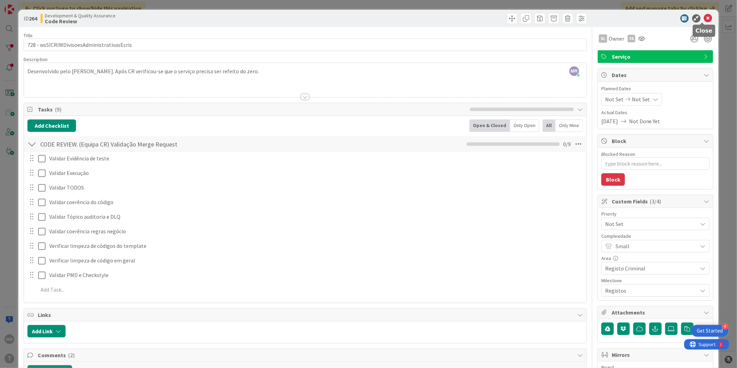
click at [705, 21] on icon at bounding box center [708, 18] width 8 height 8
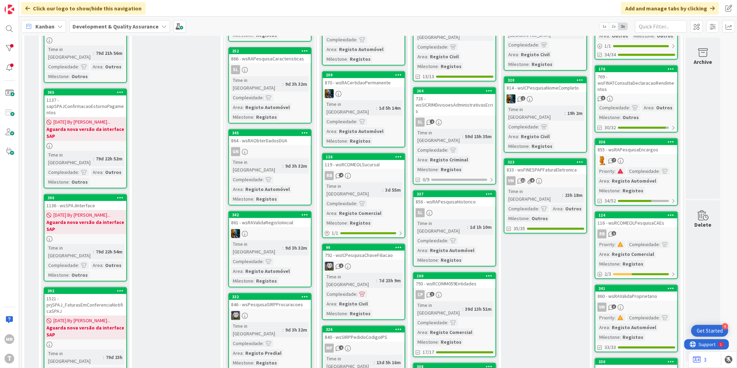
scroll to position [192, 0]
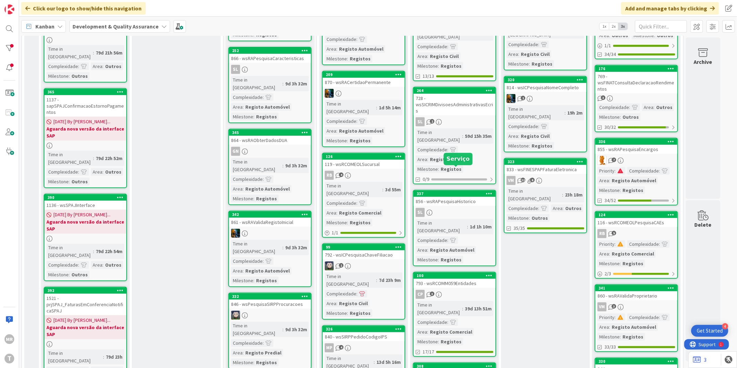
click at [458, 191] on div "337" at bounding box center [455, 193] width 79 height 5
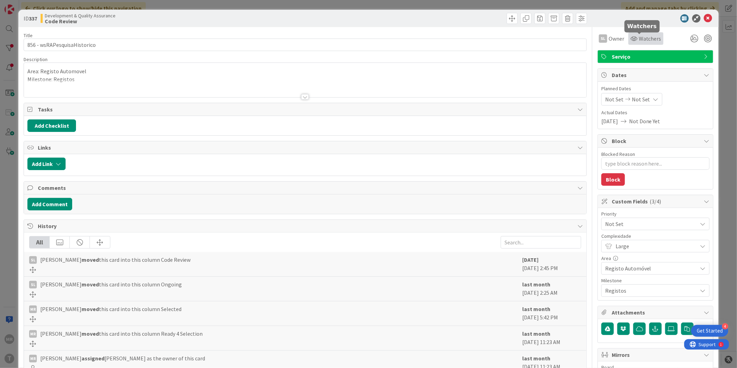
click at [638, 36] on span "Watchers" at bounding box center [649, 38] width 23 height 8
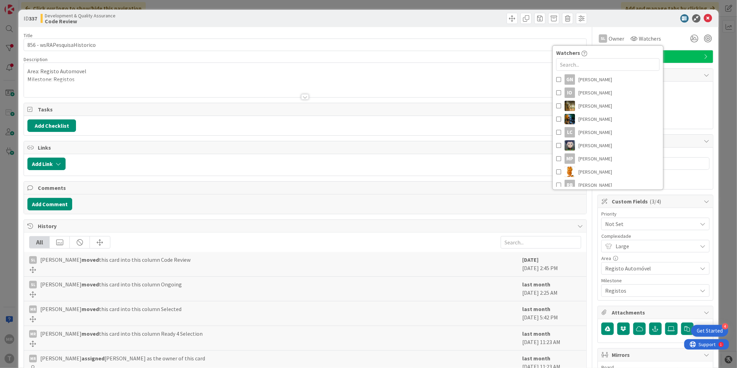
scroll to position [154, 0]
click at [591, 155] on span "[PERSON_NAME]" at bounding box center [595, 157] width 34 height 10
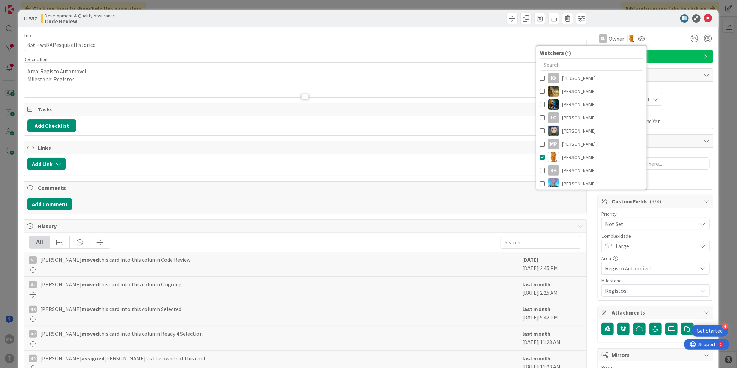
click at [660, 30] on div "SL Owner Watchers [PERSON_NAME] [PERSON_NAME] [PERSON_NAME] [PERSON_NAME] [PERS…" at bounding box center [655, 36] width 116 height 18
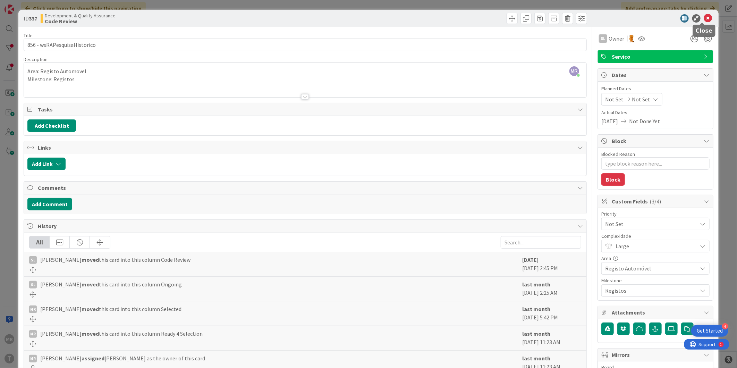
click at [704, 20] on icon at bounding box center [708, 18] width 8 height 8
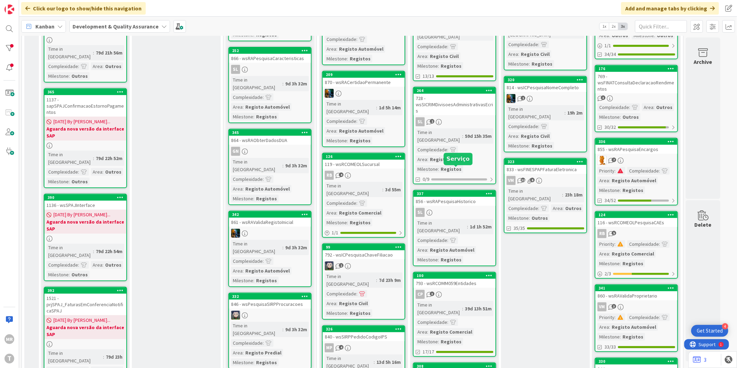
click at [426, 191] on div "337" at bounding box center [455, 193] width 79 height 5
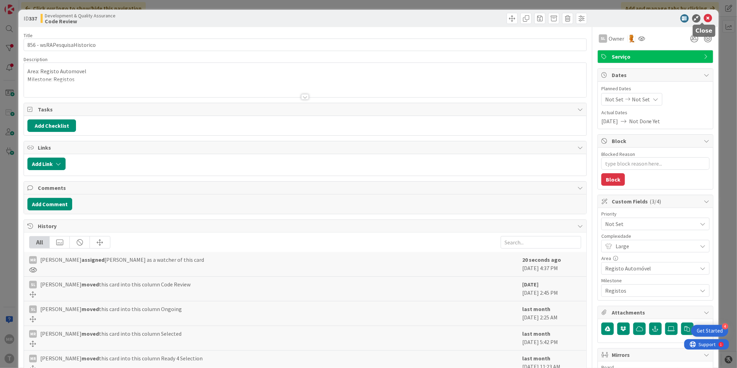
click at [704, 20] on icon at bounding box center [708, 18] width 8 height 8
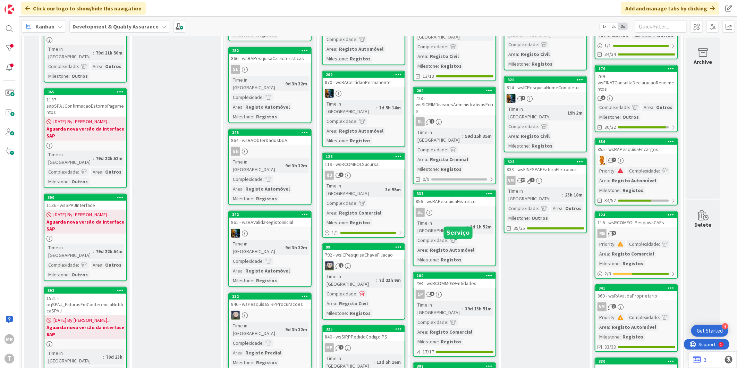
click at [448, 273] on div "100" at bounding box center [455, 275] width 79 height 5
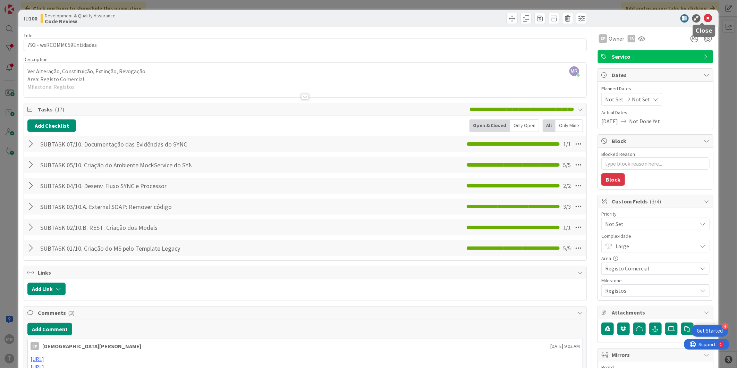
click at [704, 18] on icon at bounding box center [708, 18] width 8 height 8
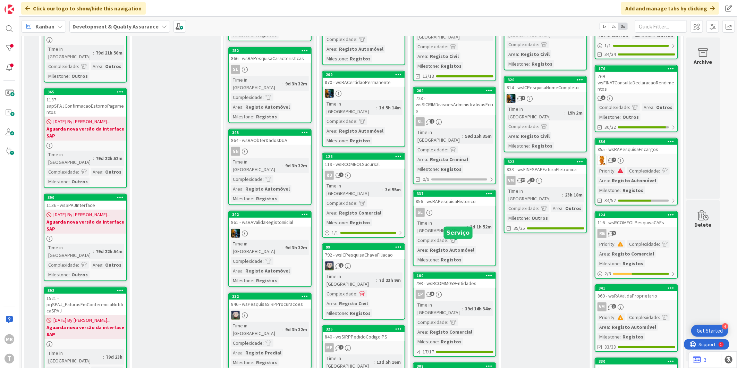
click at [449, 273] on div "100" at bounding box center [455, 275] width 79 height 5
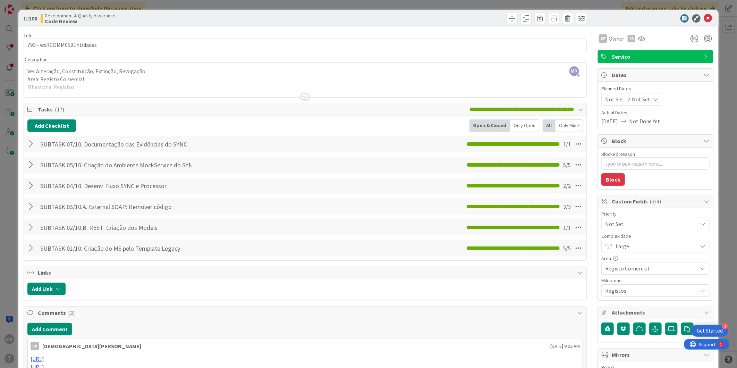
click at [704, 20] on icon at bounding box center [708, 18] width 8 height 8
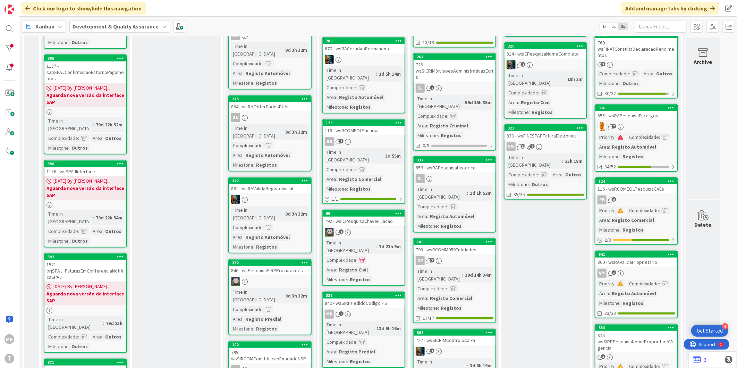
scroll to position [269, 0]
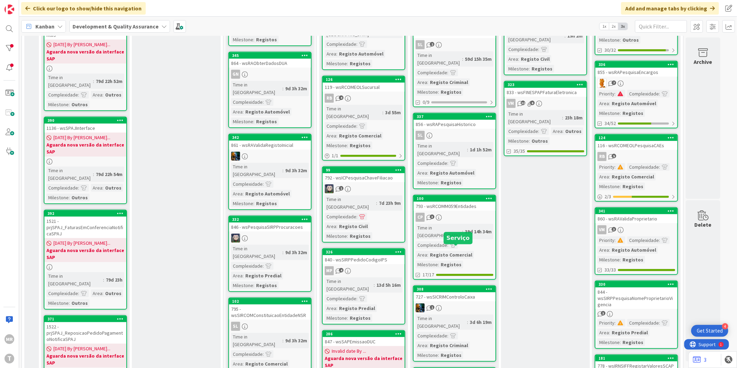
click at [440, 286] on div "308" at bounding box center [455, 288] width 79 height 5
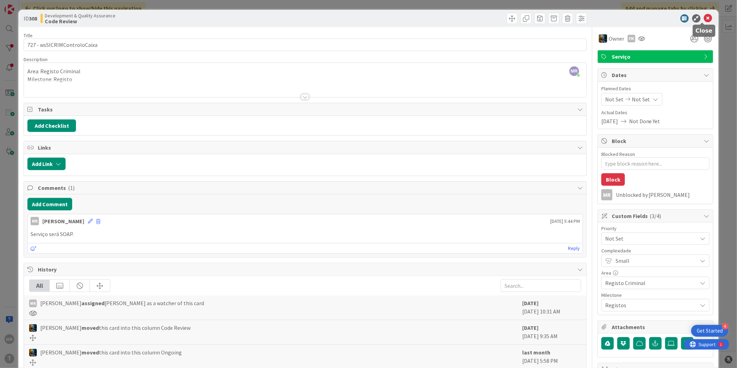
click at [704, 16] on icon at bounding box center [708, 18] width 8 height 8
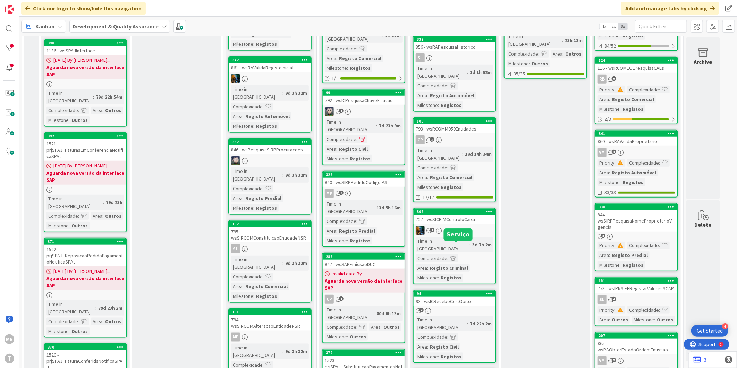
click at [463, 291] on div "94" at bounding box center [455, 293] width 79 height 5
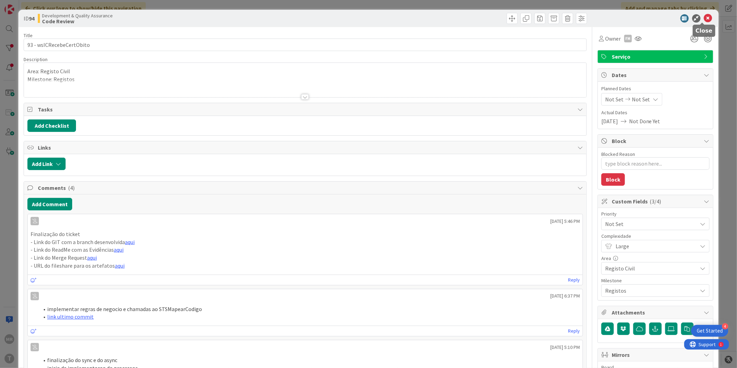
click at [704, 18] on icon at bounding box center [708, 18] width 8 height 8
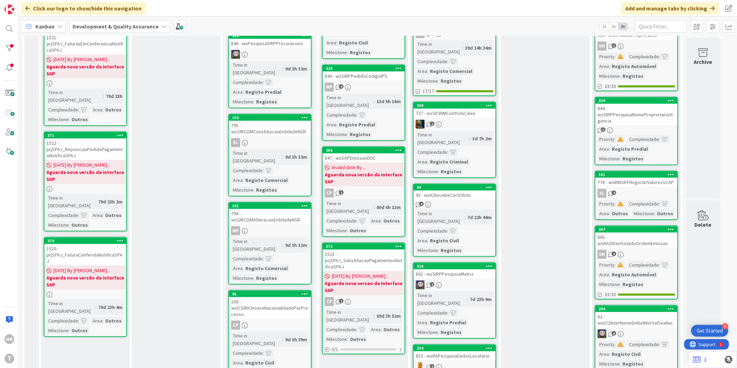
scroll to position [462, 0]
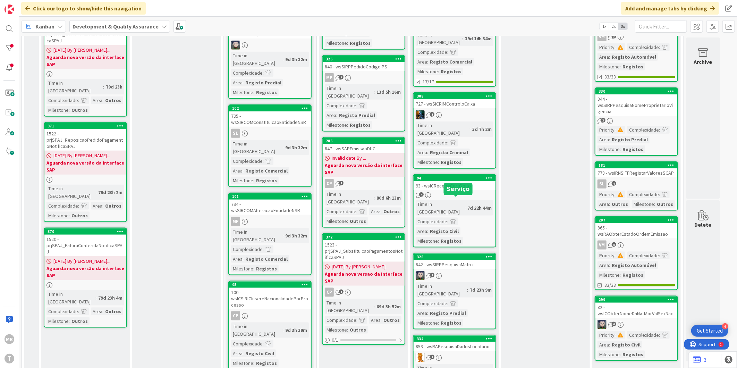
click at [476, 254] on div "328" at bounding box center [455, 256] width 79 height 5
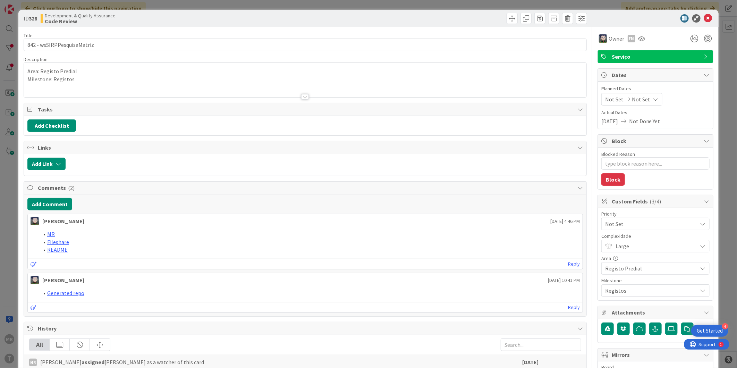
click at [704, 20] on icon at bounding box center [708, 18] width 8 height 8
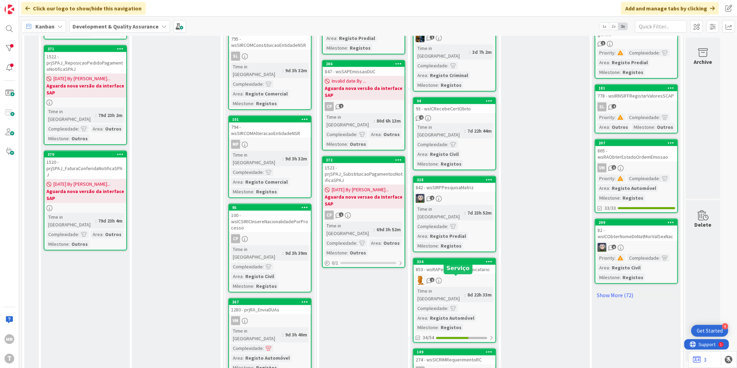
click at [448, 350] on div "149" at bounding box center [455, 352] width 79 height 5
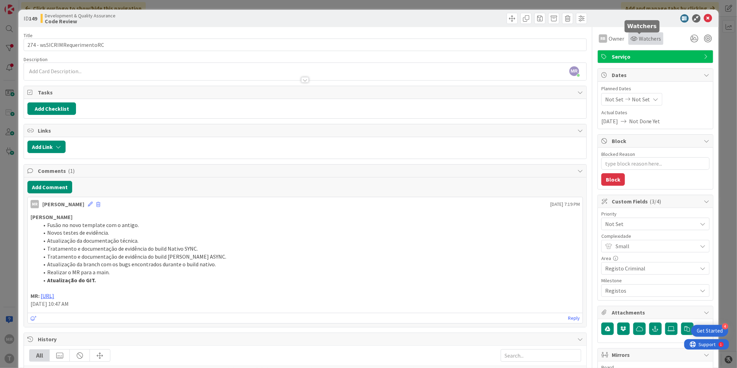
click at [630, 36] on icon at bounding box center [633, 39] width 7 height 6
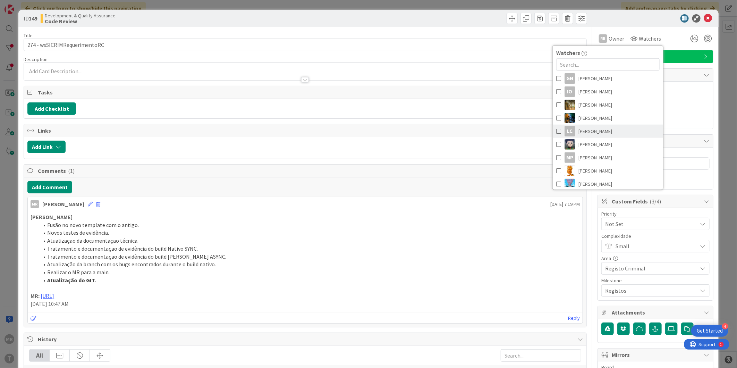
scroll to position [154, 0]
click at [601, 155] on link "[PERSON_NAME]" at bounding box center [607, 157] width 110 height 13
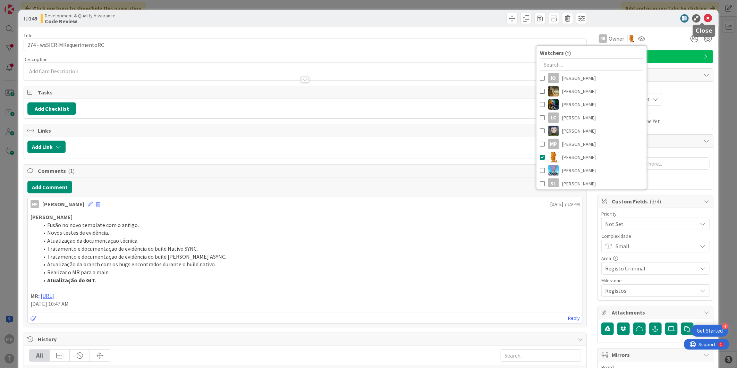
click at [704, 16] on icon at bounding box center [708, 18] width 8 height 8
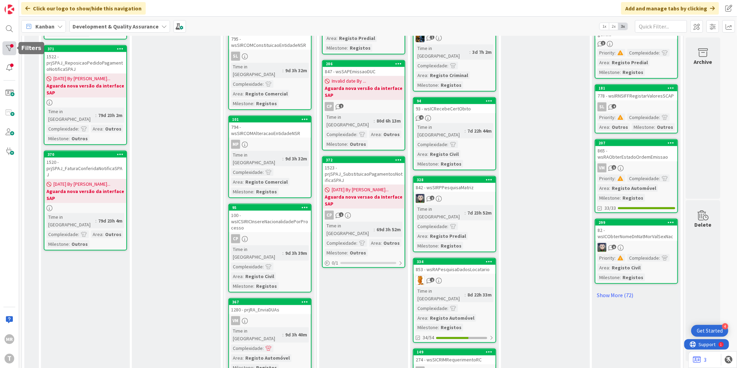
click at [12, 47] on div at bounding box center [9, 48] width 14 height 14
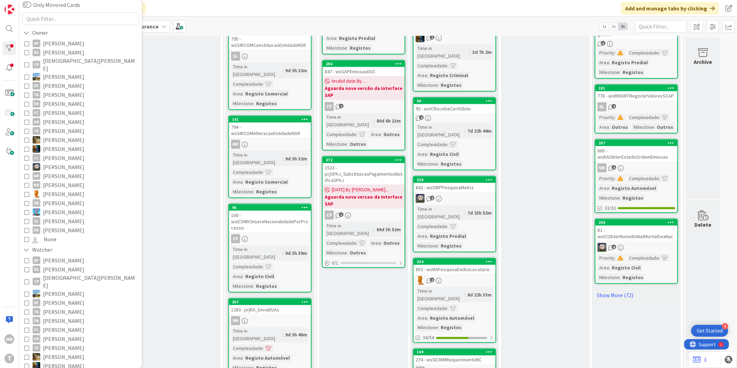
scroll to position [115, 0]
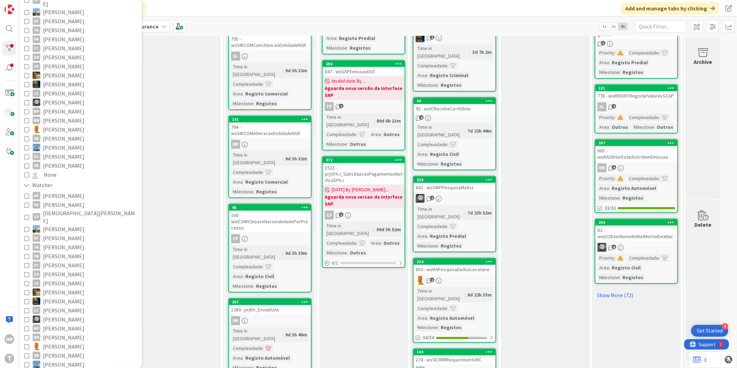
click at [55, 342] on span "[PERSON_NAME]" at bounding box center [63, 346] width 41 height 9
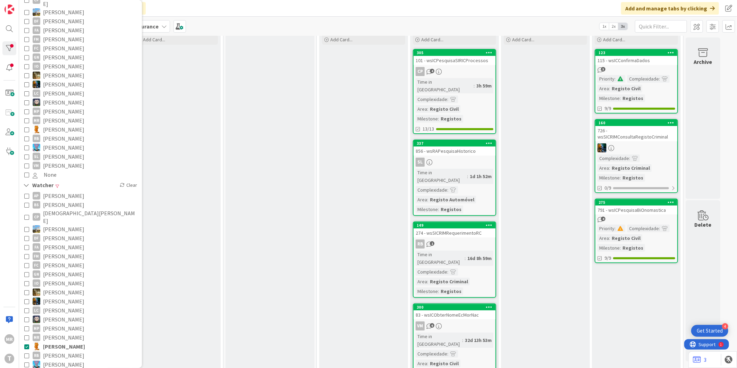
click at [63, 251] on span "[PERSON_NAME]" at bounding box center [63, 255] width 41 height 9
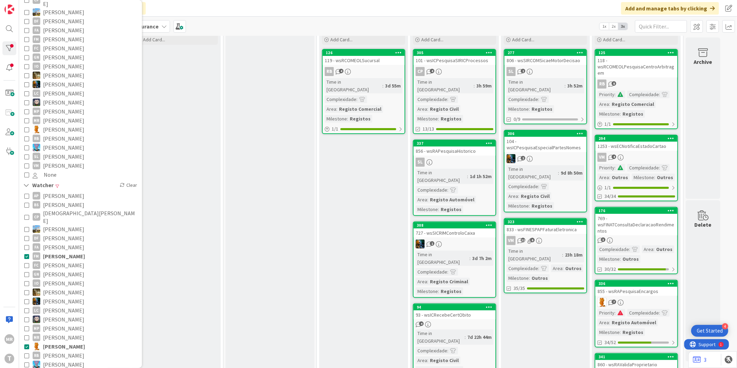
click at [61, 342] on span "[PERSON_NAME]" at bounding box center [64, 346] width 42 height 9
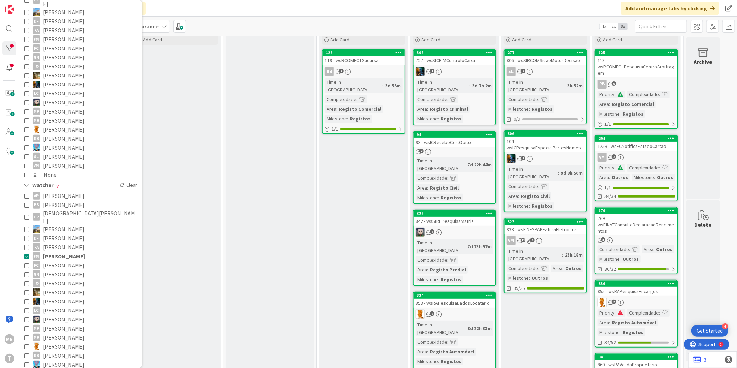
scroll to position [154, 0]
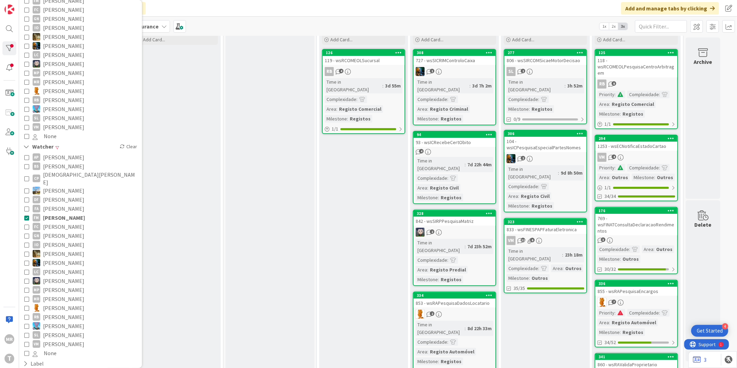
click at [68, 213] on span "[PERSON_NAME]" at bounding box center [64, 217] width 42 height 9
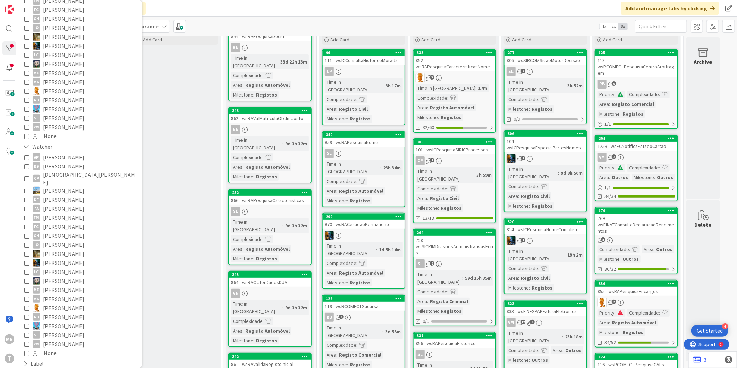
click at [63, 204] on span "[PERSON_NAME]" at bounding box center [63, 208] width 41 height 9
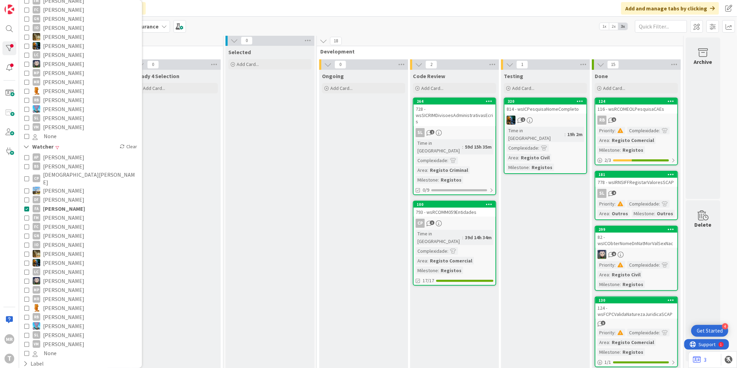
scroll to position [0, 0]
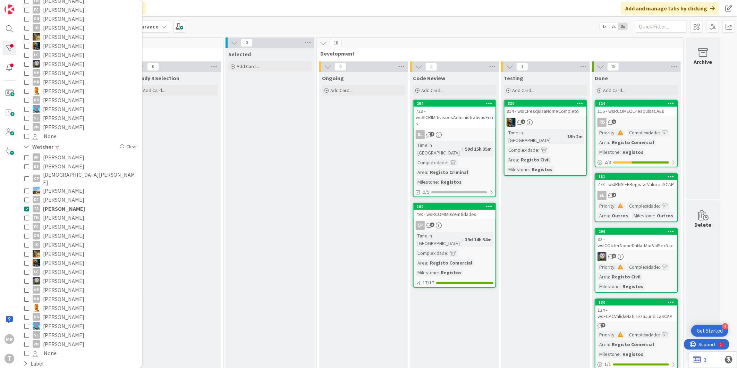
click at [52, 204] on span "[PERSON_NAME]" at bounding box center [64, 208] width 42 height 9
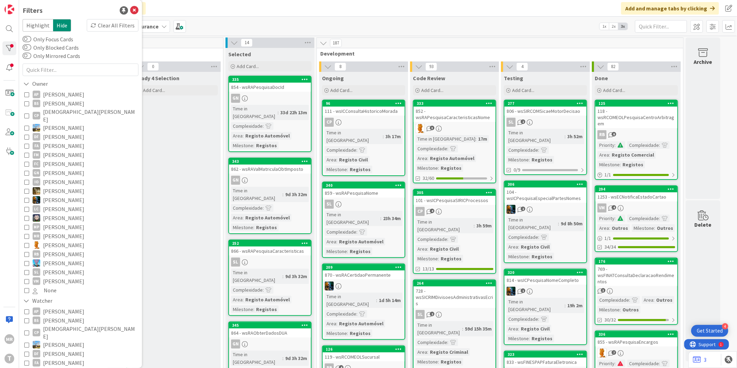
click at [57, 141] on span "[PERSON_NAME]" at bounding box center [63, 145] width 41 height 9
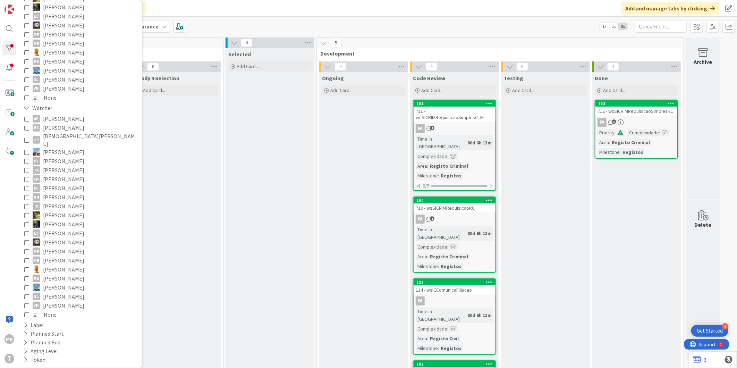
scroll to position [235, 0]
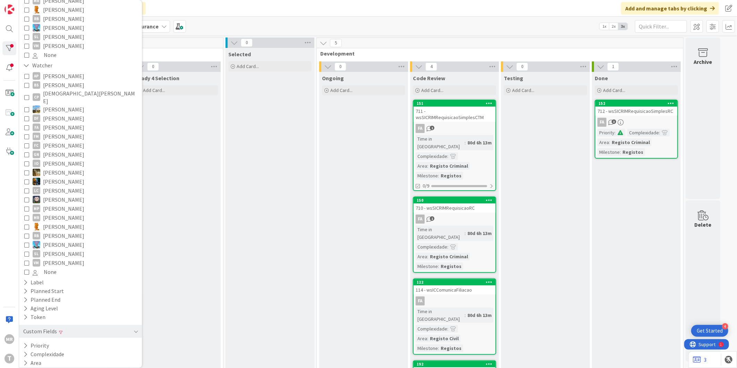
click at [46, 367] on button "Milestone" at bounding box center [40, 371] width 34 height 9
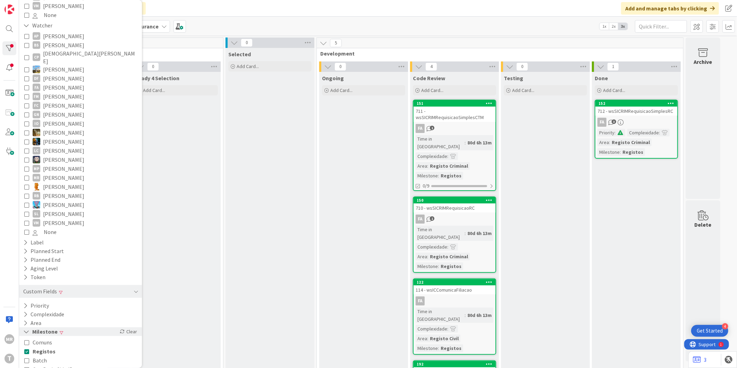
scroll to position [302, 0]
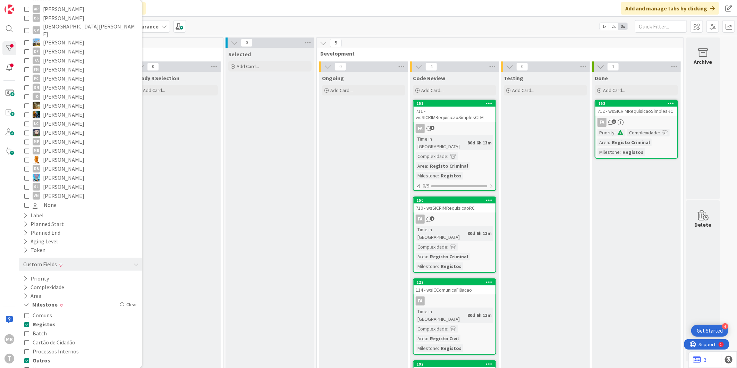
click at [44, 355] on span "Outros" at bounding box center [42, 359] width 18 height 9
click at [46, 319] on span "Registos" at bounding box center [44, 323] width 23 height 9
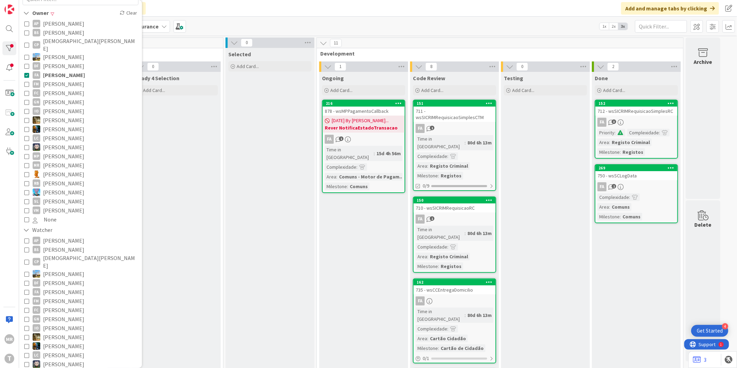
scroll to position [32, 0]
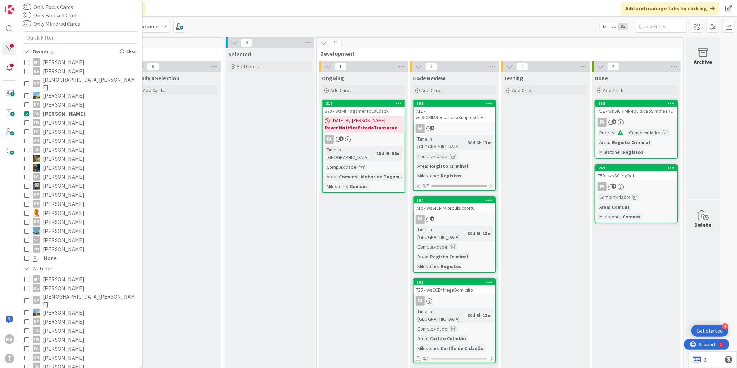
click at [64, 118] on span "[PERSON_NAME]" at bounding box center [63, 122] width 41 height 9
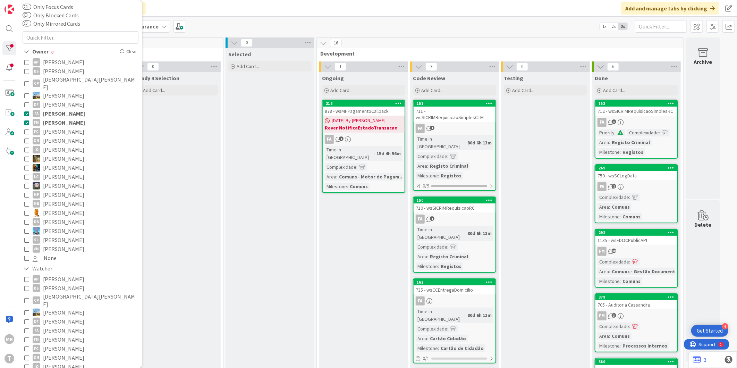
click at [67, 109] on span "[PERSON_NAME]" at bounding box center [64, 113] width 42 height 9
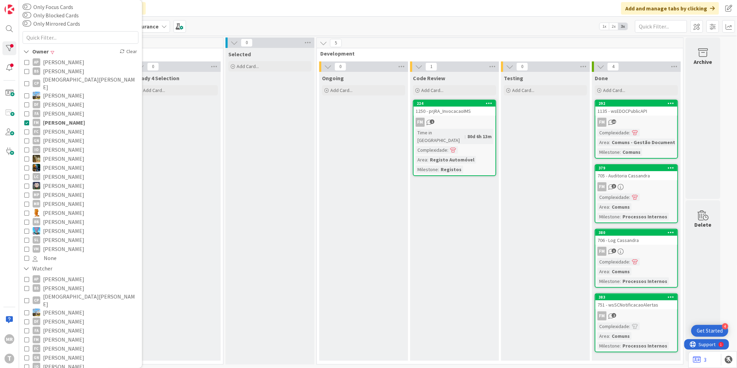
click at [67, 118] on span "[PERSON_NAME]" at bounding box center [64, 122] width 42 height 9
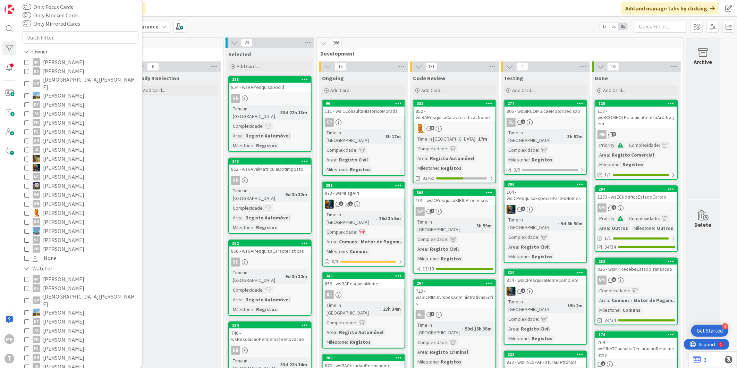
click at [64, 208] on span "[PERSON_NAME]" at bounding box center [63, 212] width 41 height 9
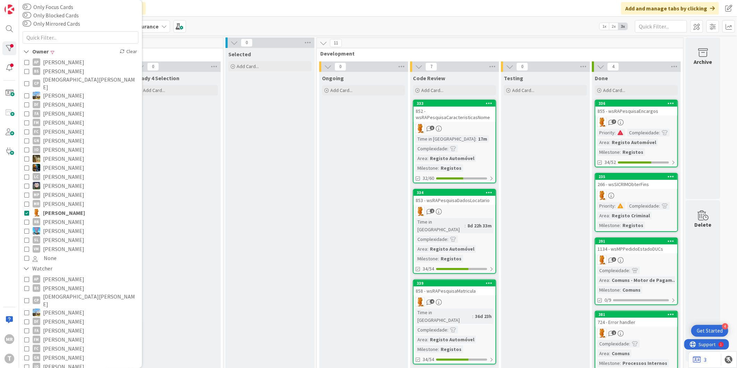
click at [64, 208] on span "[PERSON_NAME]" at bounding box center [64, 212] width 42 height 9
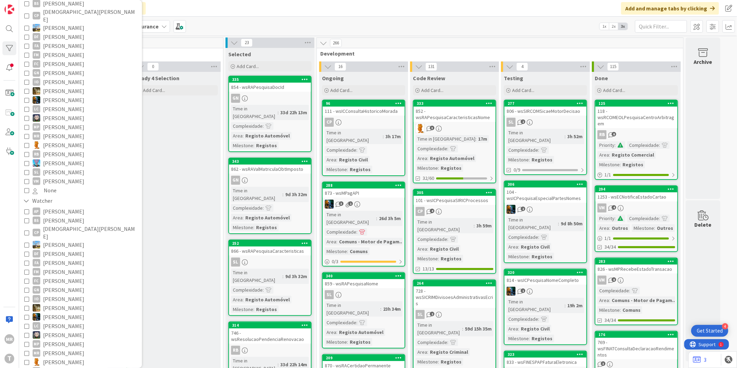
scroll to position [154, 0]
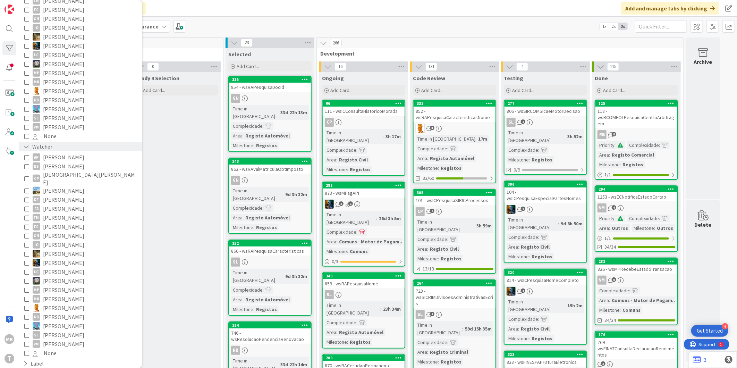
click at [25, 144] on icon at bounding box center [26, 147] width 6 height 6
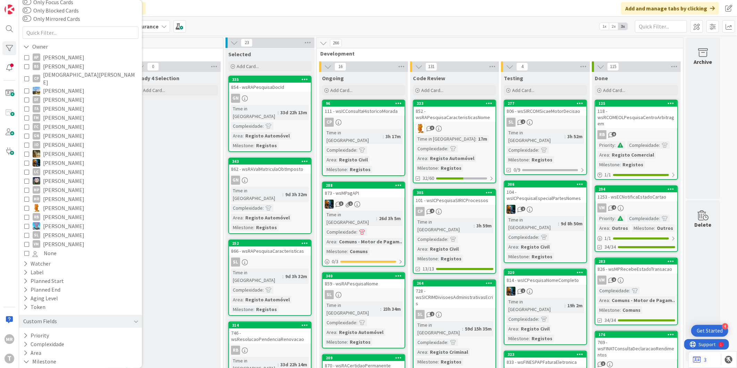
scroll to position [23, 0]
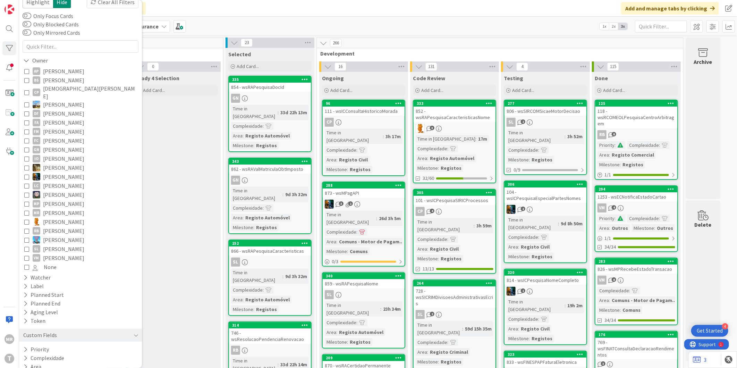
drag, startPoint x: 66, startPoint y: 88, endPoint x: 92, endPoint y: 103, distance: 29.8
click at [66, 88] on span "[DEMOGRAPHIC_DATA][PERSON_NAME]" at bounding box center [90, 92] width 94 height 15
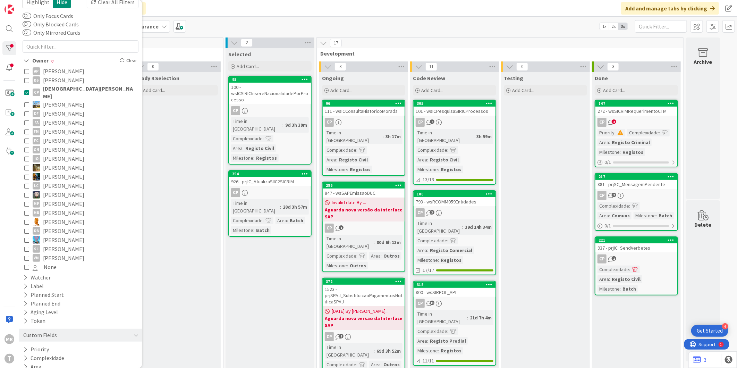
click at [50, 89] on span "[DEMOGRAPHIC_DATA][PERSON_NAME]" at bounding box center [90, 92] width 94 height 15
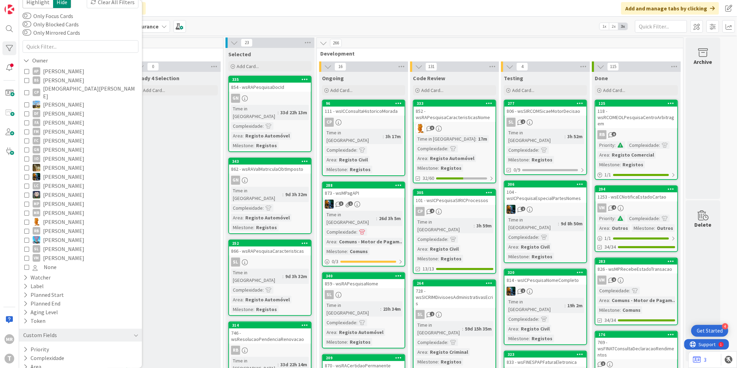
click at [50, 89] on span "[DEMOGRAPHIC_DATA][PERSON_NAME]" at bounding box center [90, 92] width 94 height 15
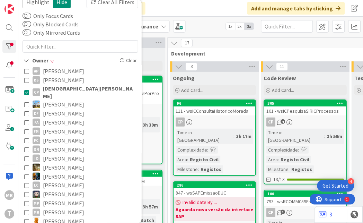
scroll to position [0, 157]
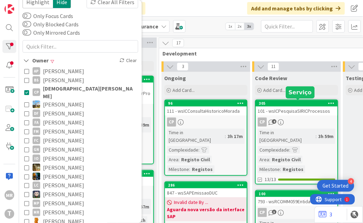
click at [270, 102] on div "305" at bounding box center [298, 103] width 79 height 5
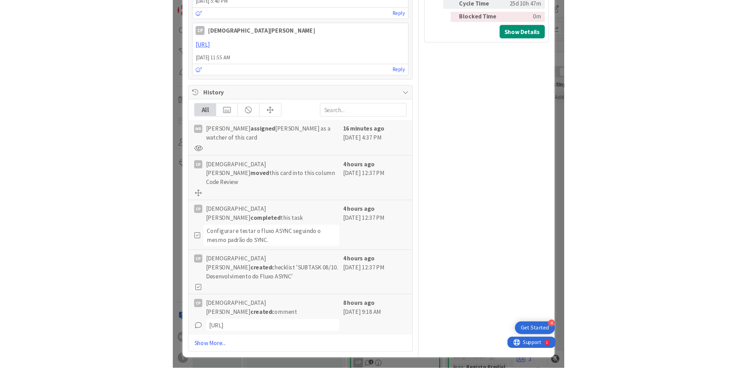
scroll to position [521, 0]
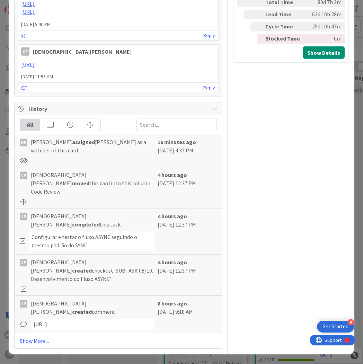
type textarea "x"
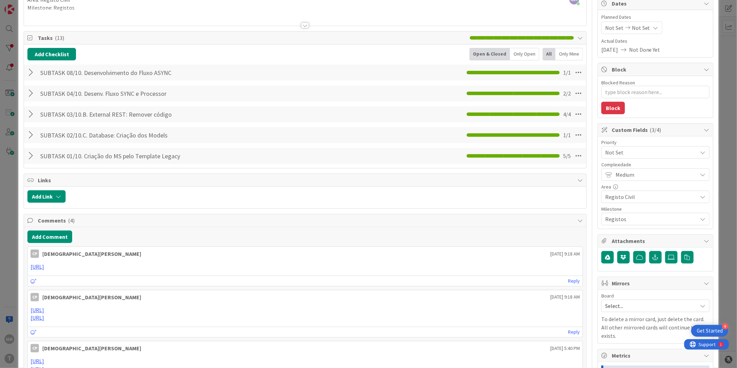
scroll to position [0, 0]
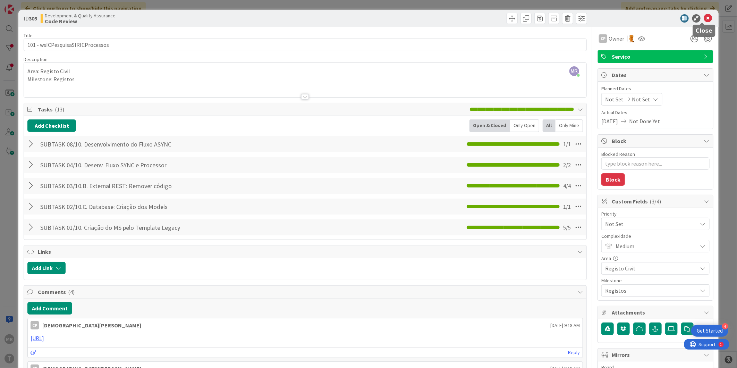
click at [704, 15] on icon at bounding box center [708, 18] width 8 height 8
